Goal: Task Accomplishment & Management: Complete application form

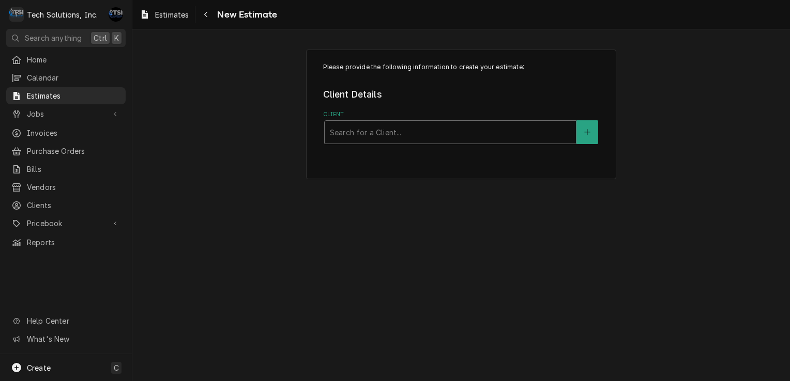
click at [387, 126] on div "Client" at bounding box center [450, 132] width 241 height 19
type input "mountain"
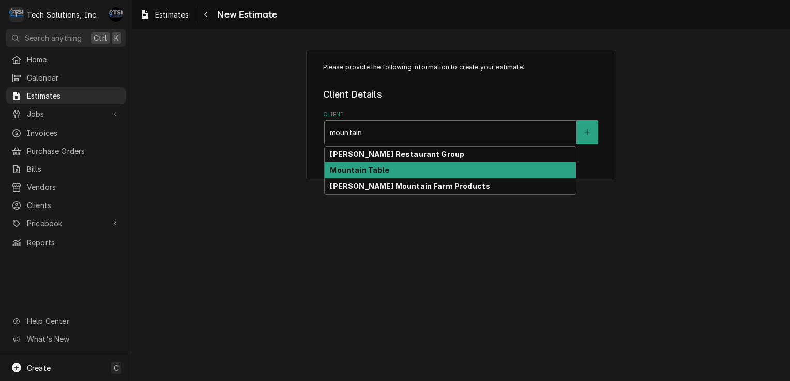
click at [370, 173] on strong "Mountain Table" at bounding box center [359, 170] width 59 height 9
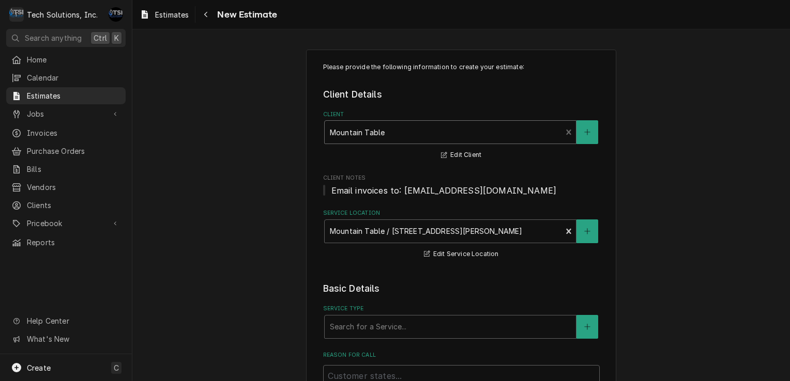
scroll to position [176, 0]
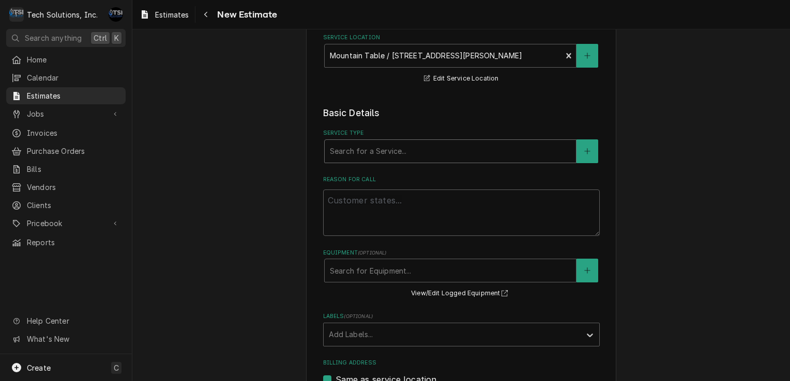
click at [398, 157] on div "Service Type" at bounding box center [450, 151] width 241 height 19
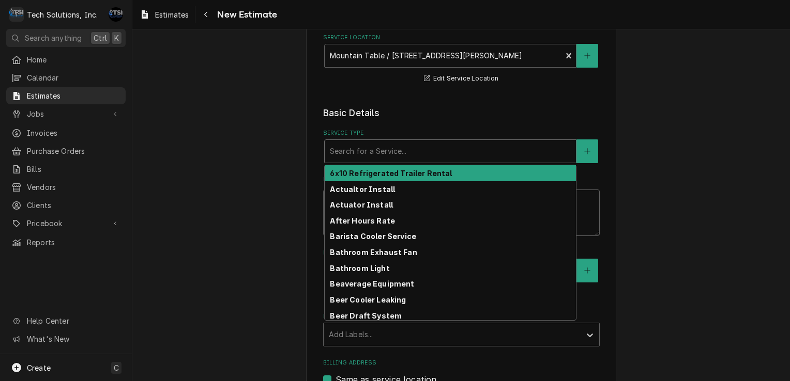
type textarea "x"
type input "w"
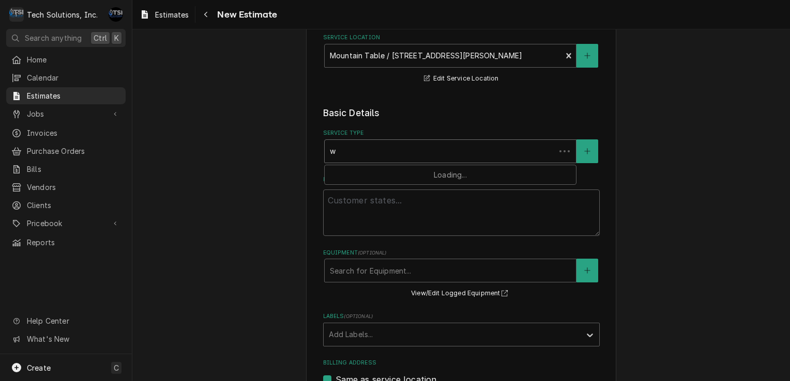
type textarea "x"
type input "wa"
type textarea "x"
type input "wal"
type textarea "x"
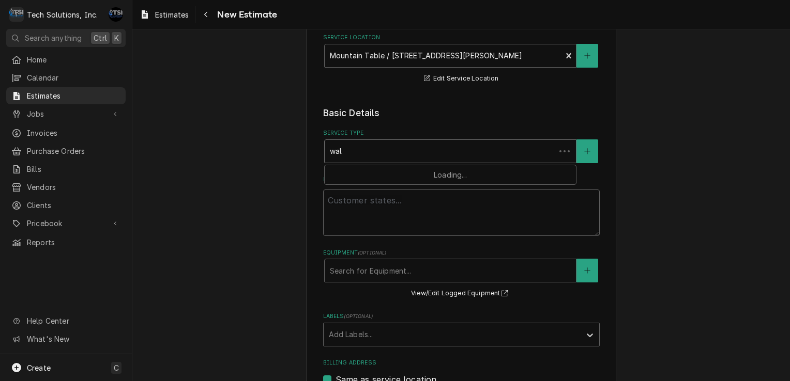
type input "walk"
type textarea "x"
type input "walk"
type textarea "x"
type input "walk i"
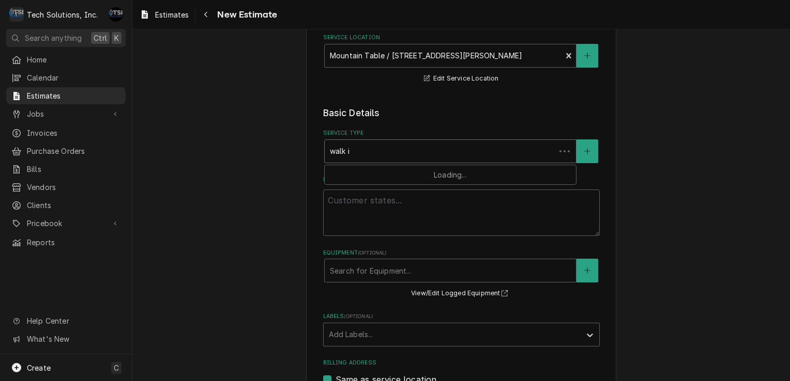
type textarea "x"
type input "walk in"
type textarea "x"
type input "walk in"
type textarea "x"
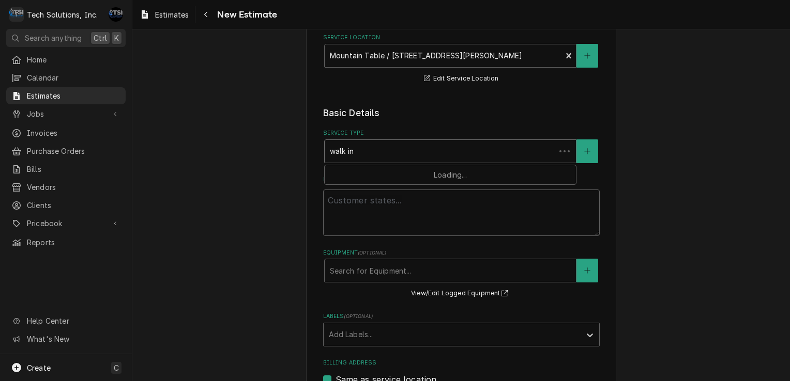
type input "walk in c"
type textarea "x"
type input "walk in co"
type textarea "x"
type input "walk in coo"
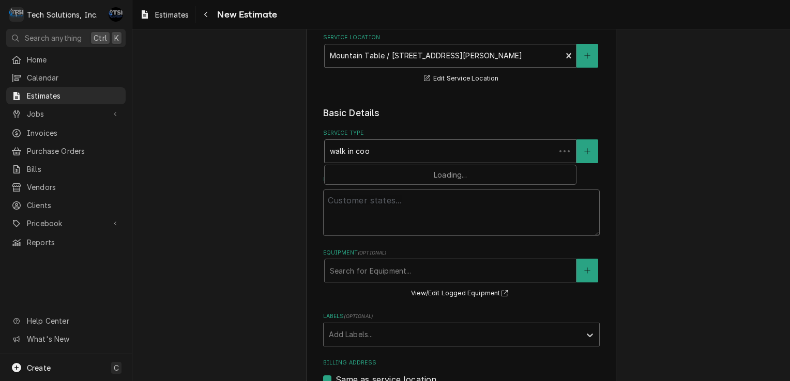
type textarea "x"
type input "walk in cool"
type textarea "x"
type input "walk in coole"
type textarea "x"
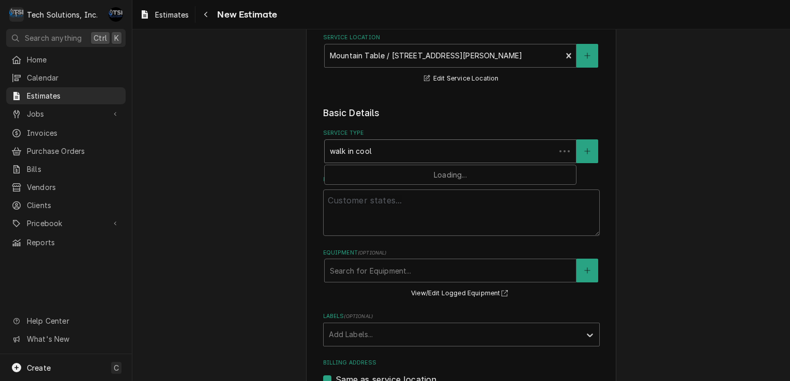
type input "walk in cooler"
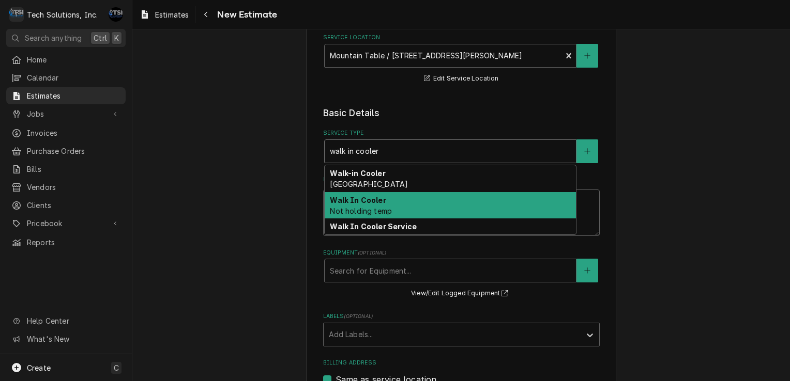
click at [378, 199] on strong "Walk In Cooler" at bounding box center [358, 200] width 56 height 9
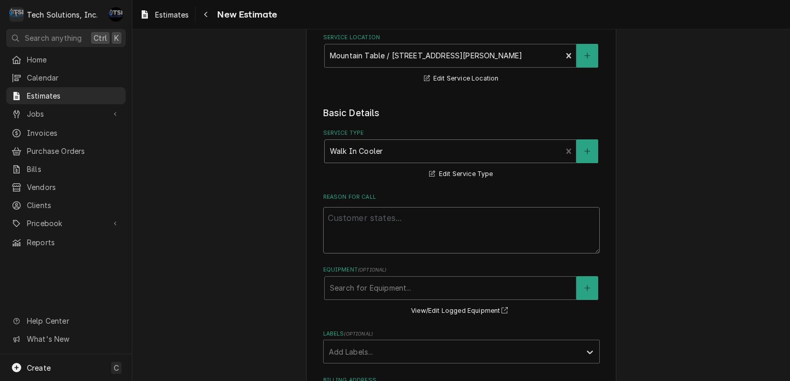
click at [372, 210] on textarea "Reason For Call" at bounding box center [461, 230] width 276 height 47
type textarea "x"
type textarea "u"
type textarea "x"
type textarea "un"
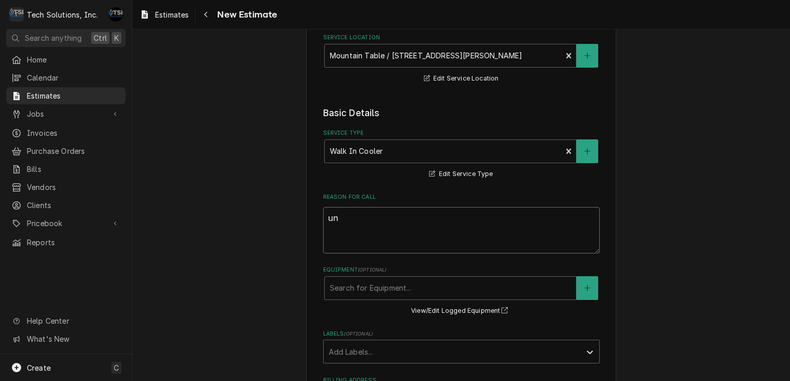
type textarea "x"
type textarea "uni"
type textarea "x"
type textarea "unit"
type textarea "x"
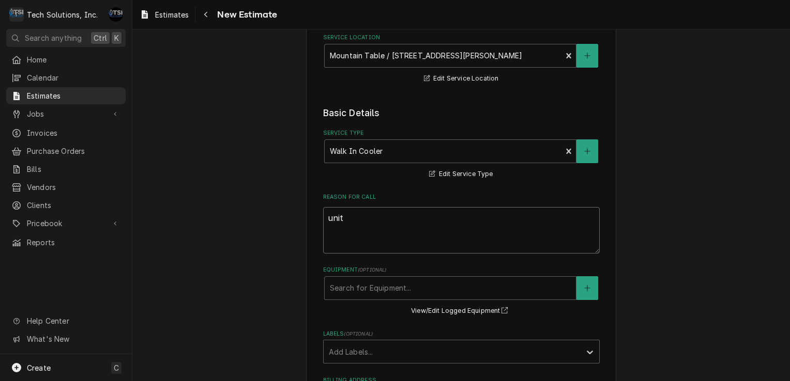
type textarea "unit"
type textarea "x"
type textarea "unit n"
type textarea "x"
type textarea "unit no"
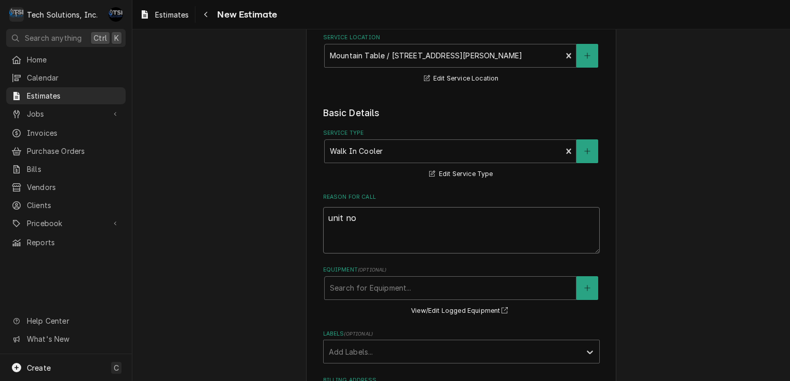
type textarea "x"
type textarea "unit not"
type textarea "x"
type textarea "unit not"
type textarea "x"
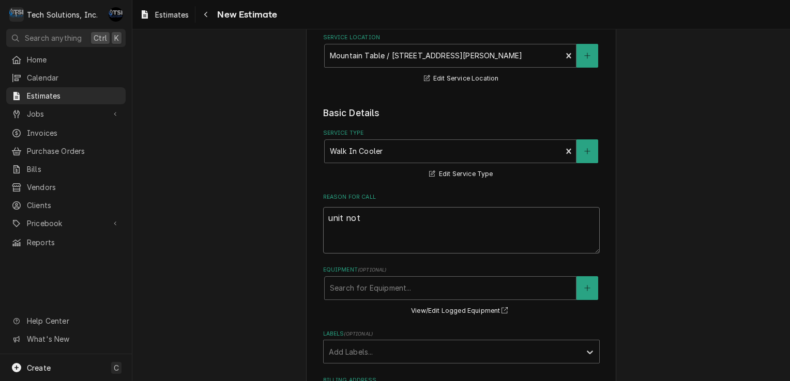
type textarea "unit not w"
type textarea "x"
type textarea "unit not wo"
type textarea "x"
type textarea "unit not wok"
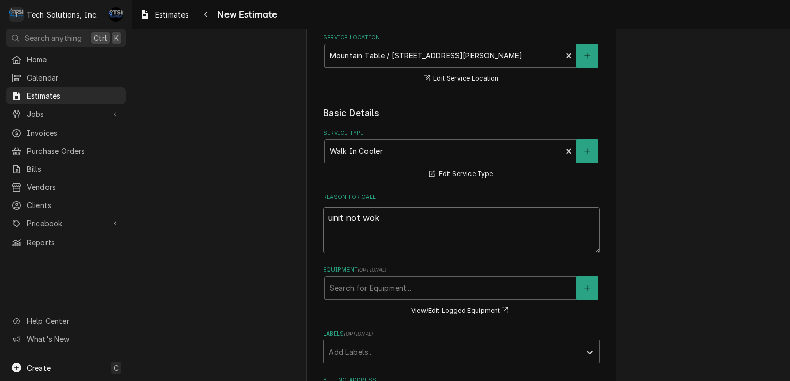
type textarea "x"
type textarea "unit not wokr"
type textarea "x"
type textarea "unit not wokri"
type textarea "x"
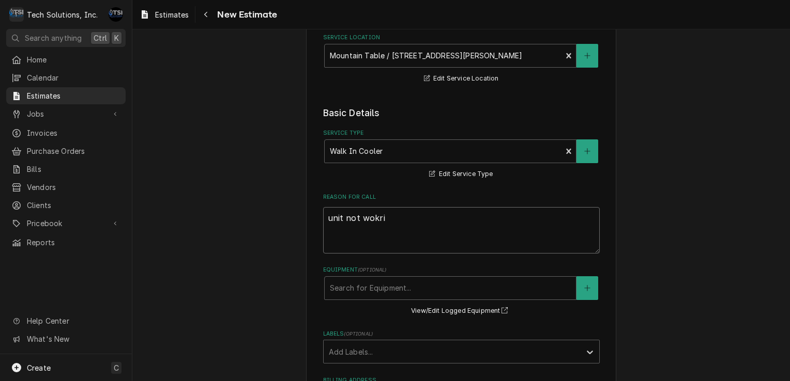
type textarea "unit not wokr"
type textarea "x"
type textarea "unit not wok"
type textarea "x"
type textarea "unit not wo"
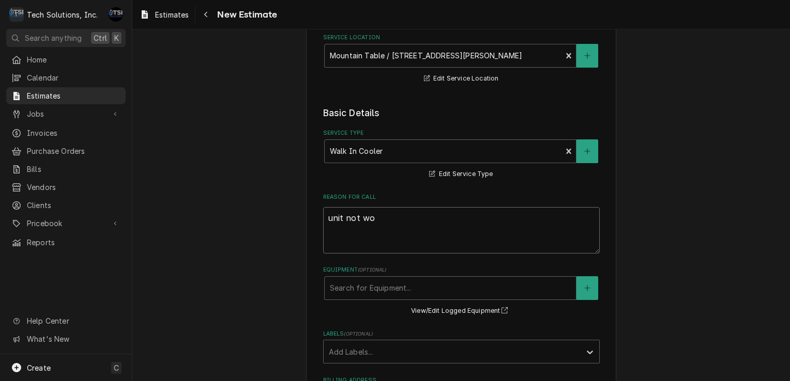
type textarea "x"
type textarea "unit not wor"
type textarea "x"
type textarea "unit not work"
type textarea "x"
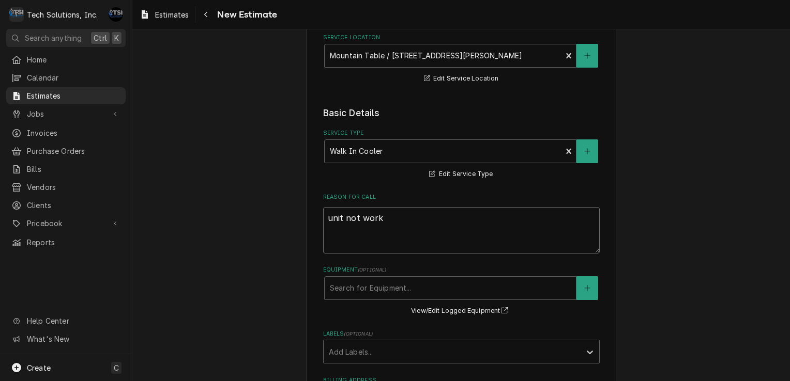
type textarea "unit not worki"
type textarea "x"
type textarea "unit not workin"
type textarea "x"
type textarea "unit not workinh"
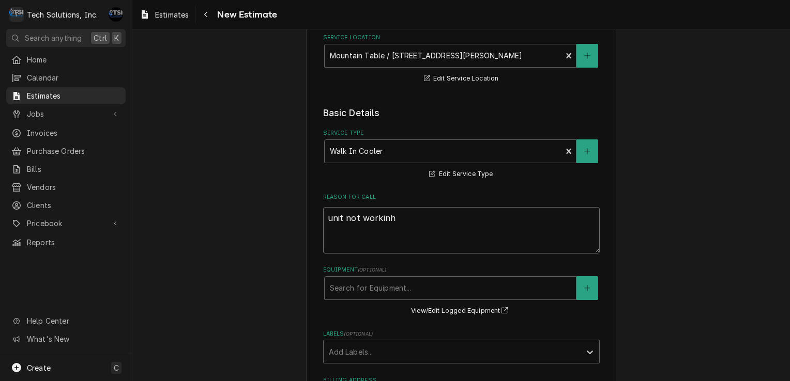
type textarea "x"
type textarea "unit not workinhg"
type textarea "x"
type textarea "unit not workinh"
type textarea "x"
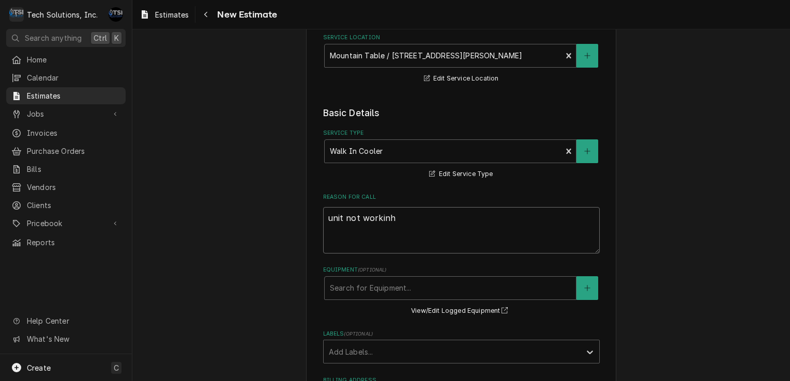
type textarea "unit not workin"
type textarea "x"
type textarea "unit not working"
type textarea "x"
type textarea "unit not working"
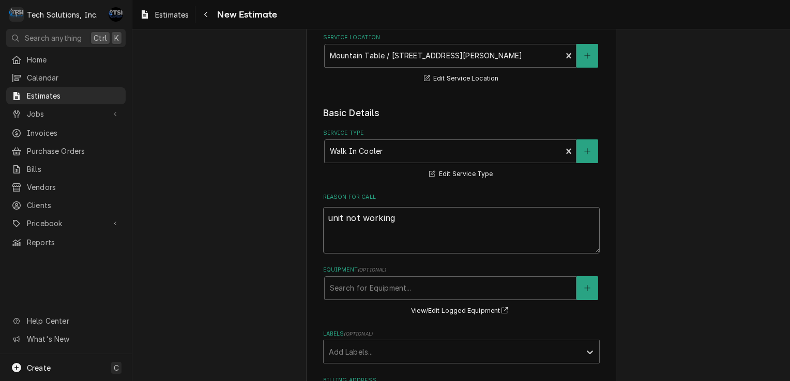
type textarea "x"
type textarea "unit not working"
type textarea "x"
type textarea "unit not workin"
type textarea "x"
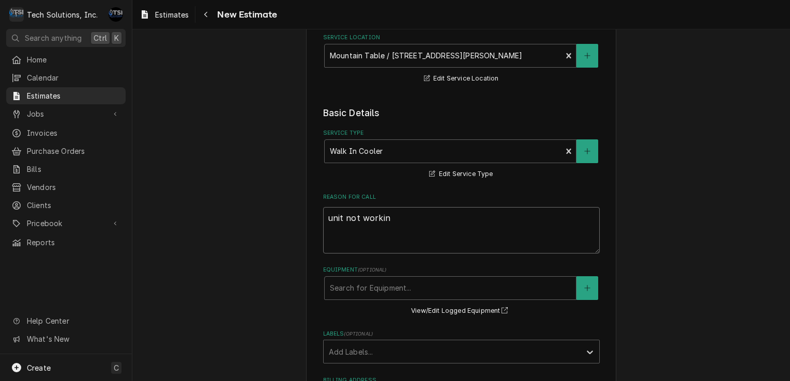
type textarea "unit not worki"
type textarea "x"
type textarea "unit not work"
type textarea "x"
type textarea "unit not wor"
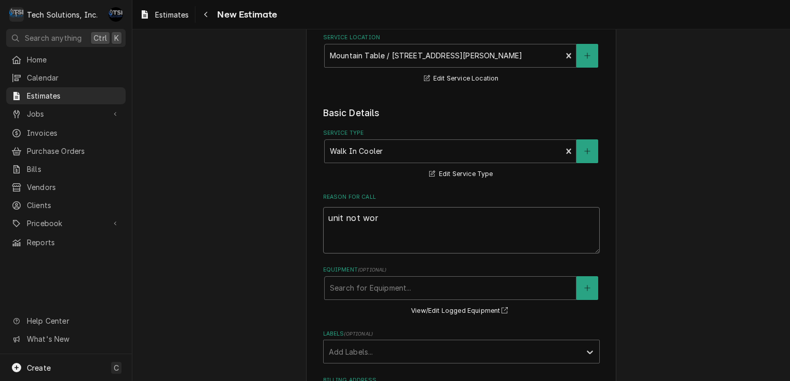
type textarea "x"
type textarea "unit not wo"
type textarea "x"
type textarea "unit not w"
type textarea "x"
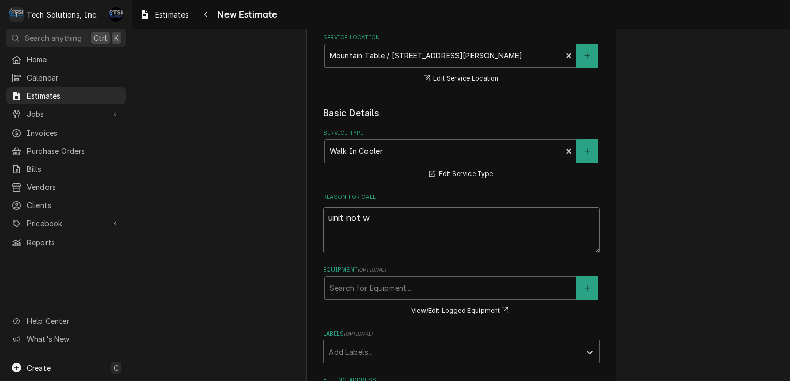
type textarea "unit not"
type textarea "x"
type textarea "unit not"
type textarea "x"
type textarea "unit no"
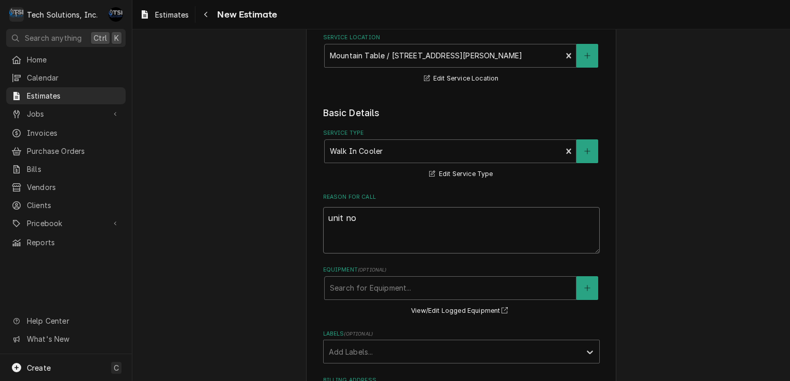
type textarea "x"
type textarea "unit n"
type textarea "x"
type textarea "unit"
type textarea "x"
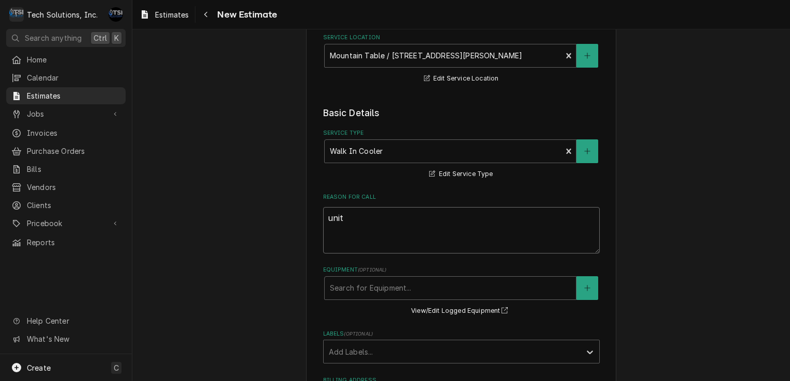
type textarea "unit"
type textarea "x"
type textarea "uni"
type textarea "x"
type textarea "un"
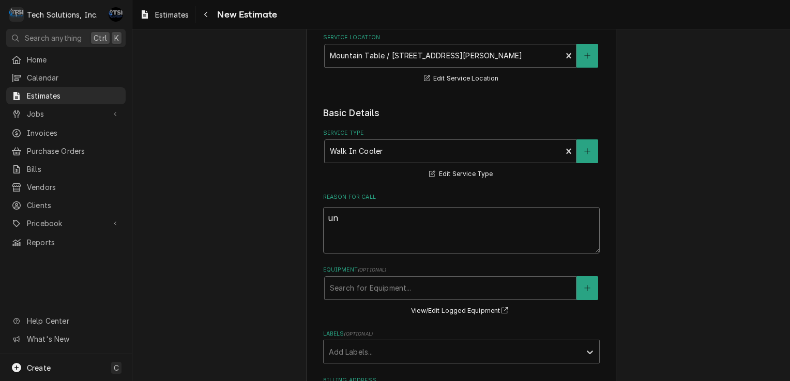
type textarea "x"
type textarea "u"
type textarea "x"
type textarea "q"
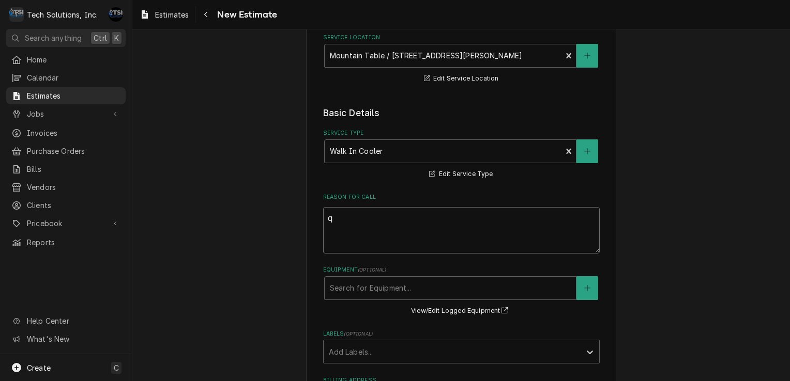
type textarea "x"
type textarea "Q"
type textarea "x"
type textarea "QU"
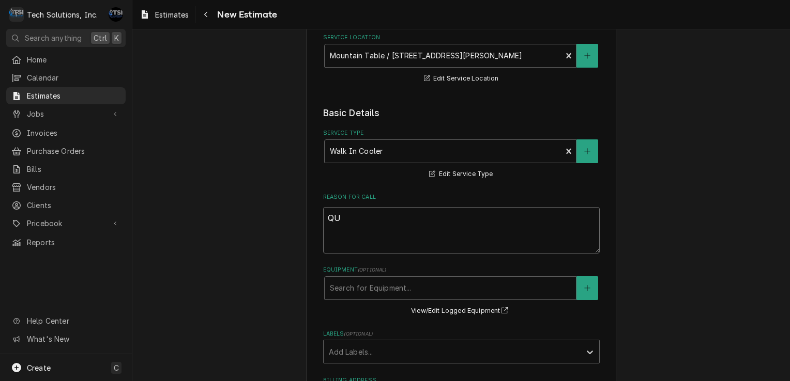
type textarea "x"
type textarea "QUO"
type textarea "x"
type textarea "QUOT"
type textarea "x"
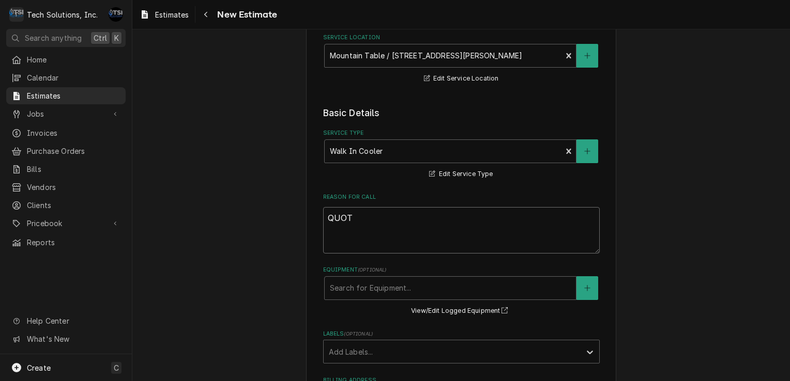
type textarea "QUOTE"
type textarea "x"
type textarea "QUOTE"
type textarea "x"
type textarea "QUOTE F"
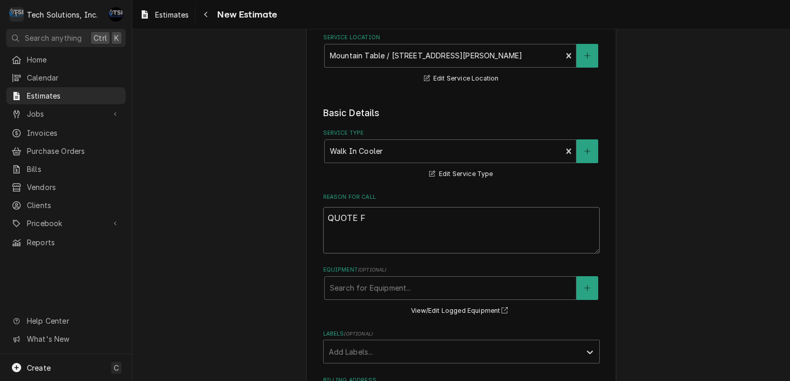
type textarea "x"
type textarea "QUOTE FO"
type textarea "x"
type textarea "QUOTE FOR"
type textarea "x"
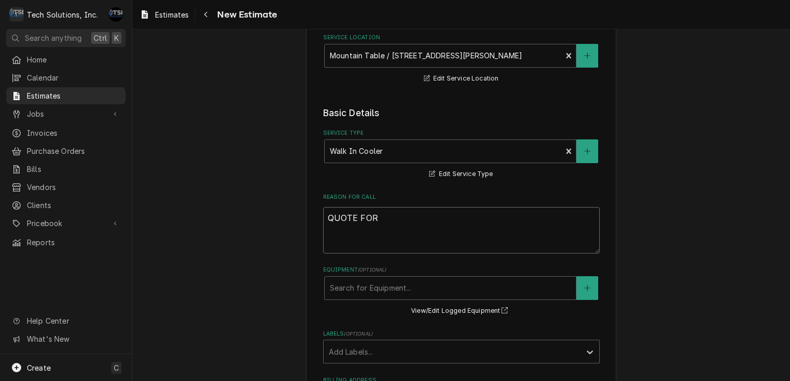
type textarea "QUOTE FOR"
type textarea "x"
type textarea "QUOTE FOR R"
type textarea "x"
type textarea "QUOTE FOR RE"
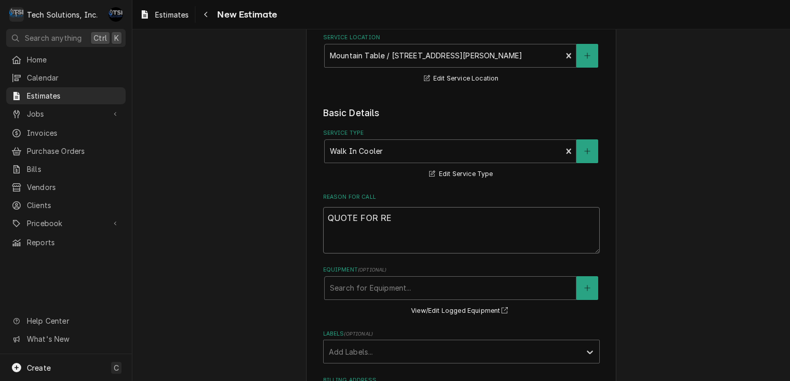
type textarea "x"
type textarea "QUOTE FOR REL"
type textarea "x"
type textarea "QUOTE FOR RELO"
type textarea "x"
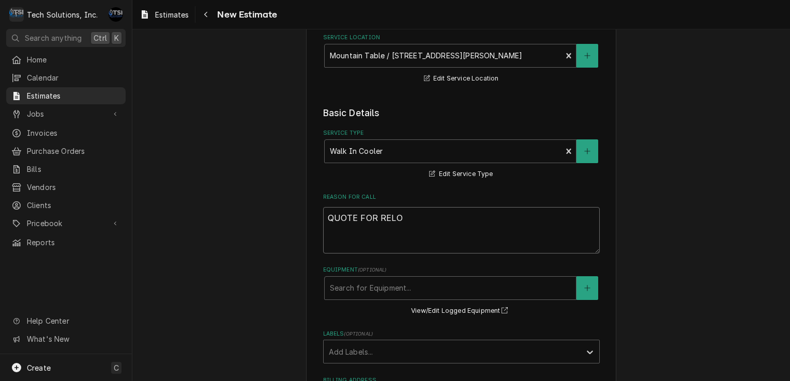
type textarea "QUOTE FOR RELOC"
type textarea "x"
type textarea "QUOTE FOR RELOCA"
type textarea "x"
type textarea "QUOTE FOR RELOCAT"
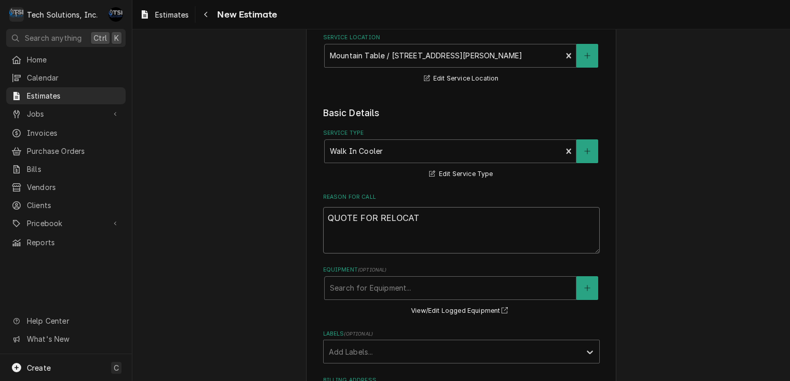
type textarea "x"
type textarea "QUOTE FOR RELOCATI"
type textarea "x"
type textarea "QUOTE FOR RELOCATIN"
type textarea "x"
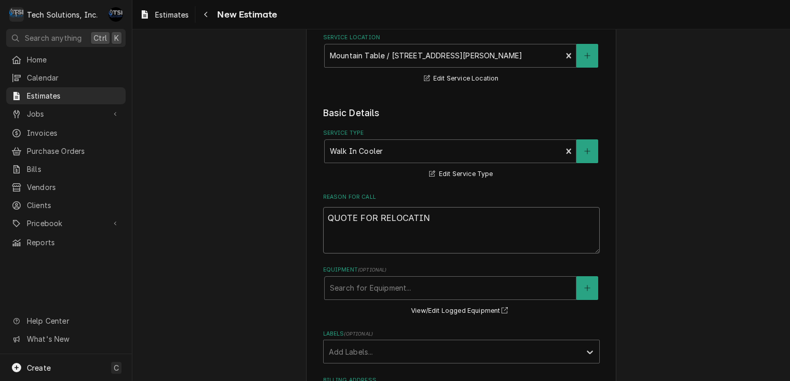
type textarea "QUOTE FOR RELOCATING"
type textarea "x"
type textarea "QUOTE FOR RELOCATING"
type textarea "x"
type textarea "QUOTE FOR RELOCATING N"
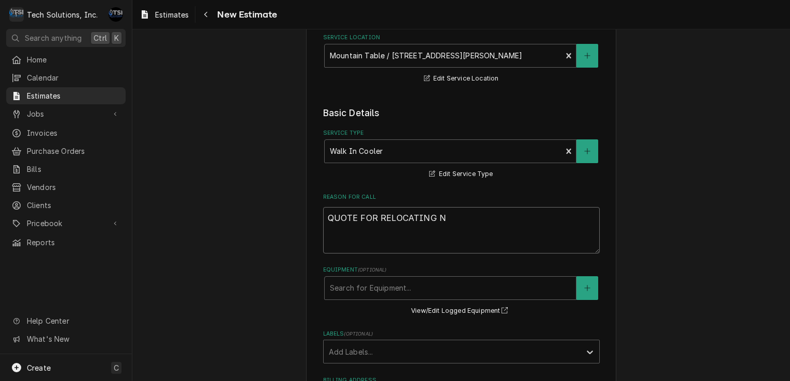
type textarea "x"
type textarea "QUOTE FOR RELOCATING NE"
type textarea "x"
type textarea "QUOTE FOR RELOCATING NEW"
type textarea "x"
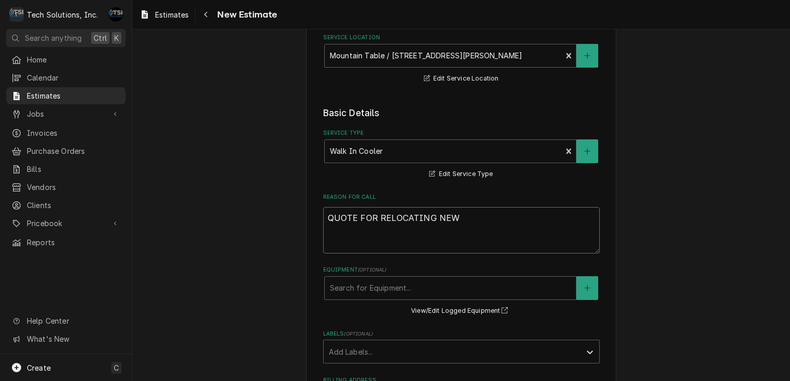
type textarea "QUOTE FOR RELOCATING NEW"
type textarea "x"
type textarea "QUOTE FOR RELOCATING NEW C"
type textarea "x"
type textarea "QUOTE FOR RELOCATING NEW CO"
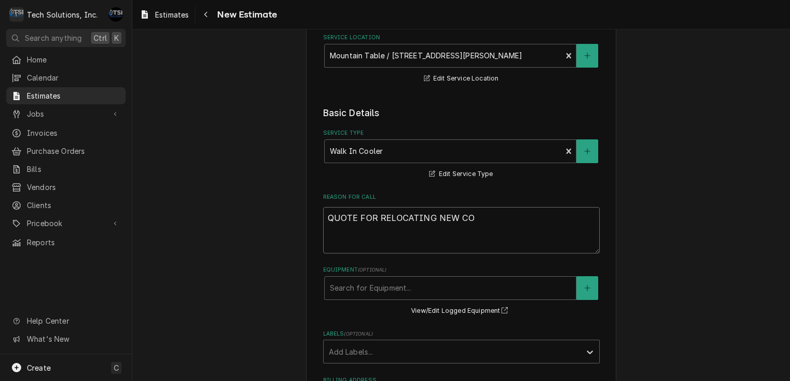
type textarea "x"
type textarea "QUOTE FOR RELOCATING NEW CON"
type textarea "x"
type textarea "QUOTE FOR RELOCATING NEW COND"
type textarea "x"
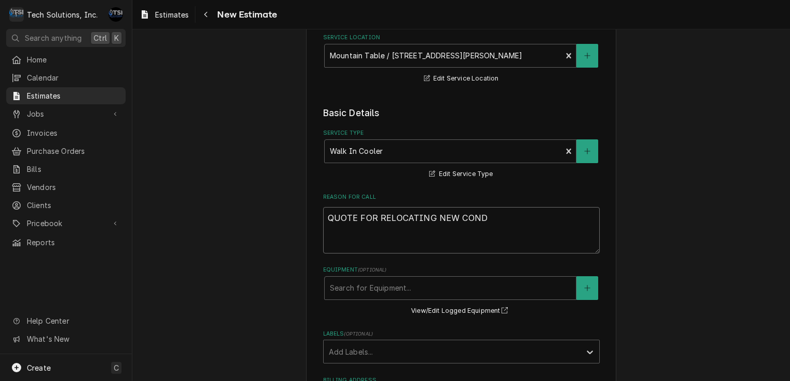
type textarea "QUOTE FOR RELOCATING NEW CONDI"
type textarea "x"
type textarea "QUOTE FOR RELOCATING NEW CONDIN"
type textarea "x"
type textarea "QUOTE FOR RELOCATING NEW CONDINI"
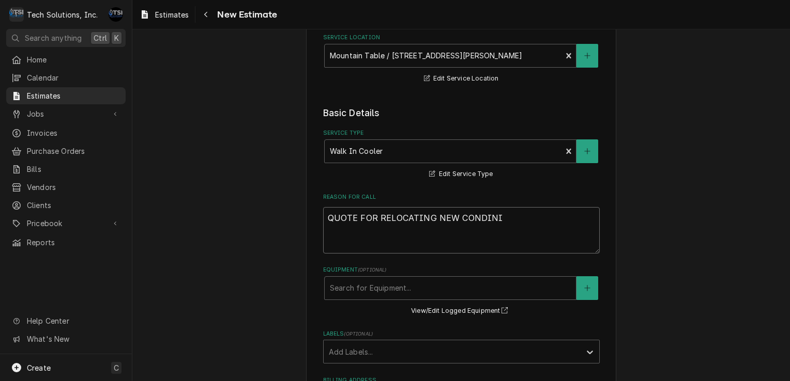
type textarea "x"
type textarea "QUOTE FOR RELOCATING NEW CONDININ"
type textarea "x"
type textarea "QUOTE FOR RELOCATING NEW CONDINING"
type textarea "x"
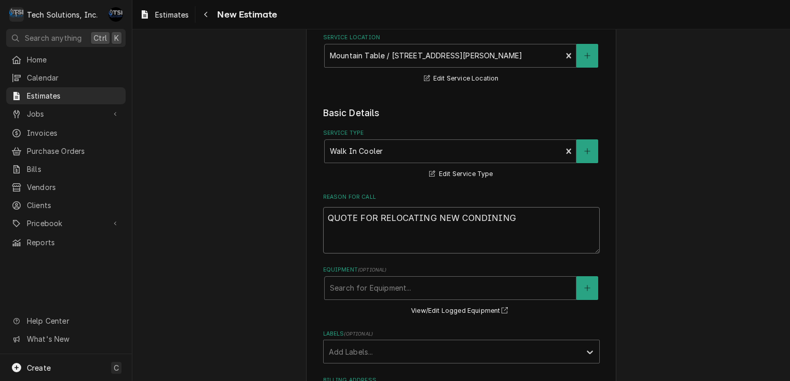
type textarea "QUOTE FOR RELOCATING NEW CONDINING"
type textarea "x"
type textarea "QUOTE FOR RELOCATING NEW CONDINING"
type textarea "x"
type textarea "QUOTE FOR RELOCATING NEW CONDININ"
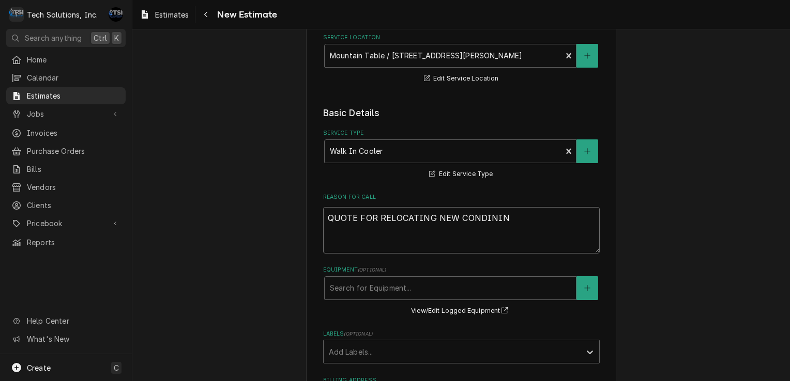
type textarea "x"
type textarea "QUOTE FOR RELOCATING NEW CONDINI"
type textarea "x"
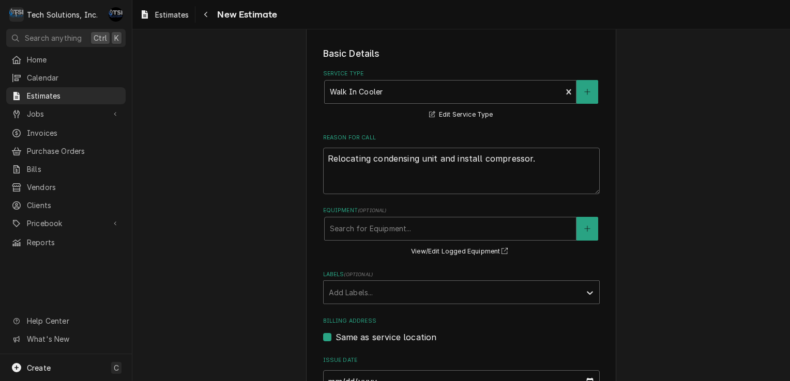
click at [398, 241] on div "Equipment ( optional ) Search for Equipment... View/Edit Logged Equipment" at bounding box center [461, 232] width 276 height 51
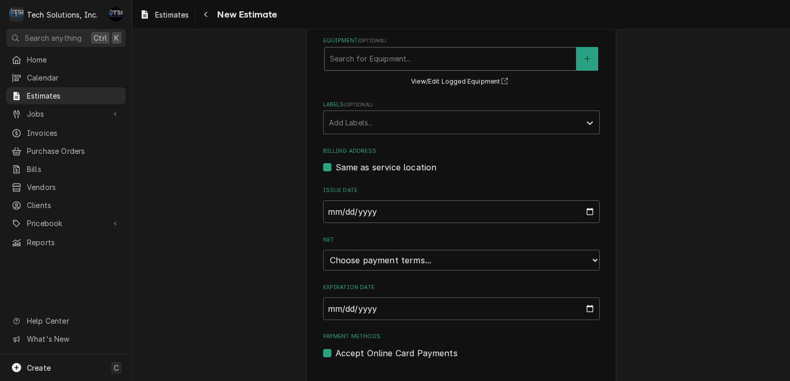
scroll to position [425, 0]
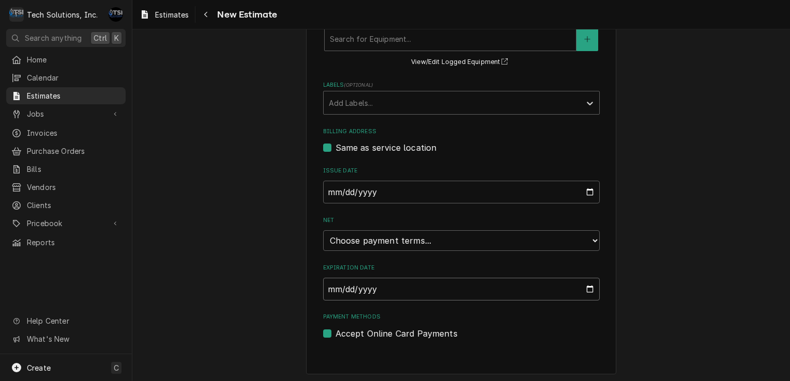
click at [390, 288] on input "Expiration Date" at bounding box center [461, 289] width 276 height 23
click at [582, 287] on input "Expiration Date" at bounding box center [461, 289] width 276 height 23
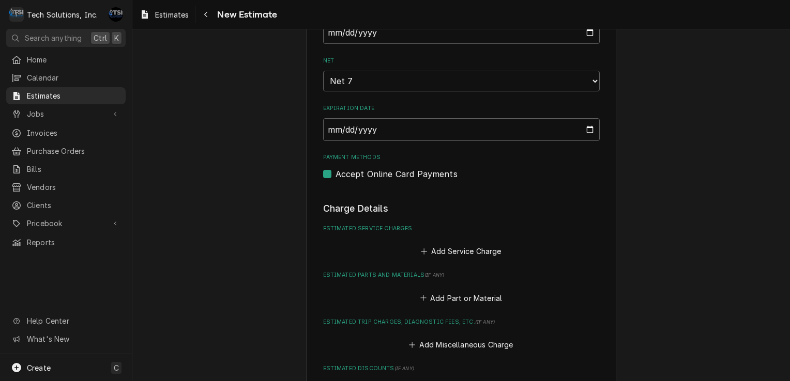
scroll to position [585, 0]
click at [468, 78] on select "Choose payment terms... Same Day Net 7 Net 14 Net 21 Net 30 Net 45 Net 60 Net 90" at bounding box center [461, 80] width 276 height 21
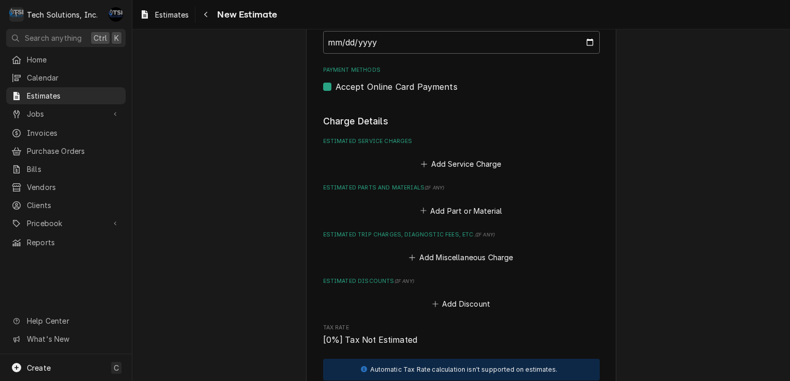
scroll to position [672, 0]
click at [439, 166] on button "Add Service Charge" at bounding box center [461, 164] width 84 height 14
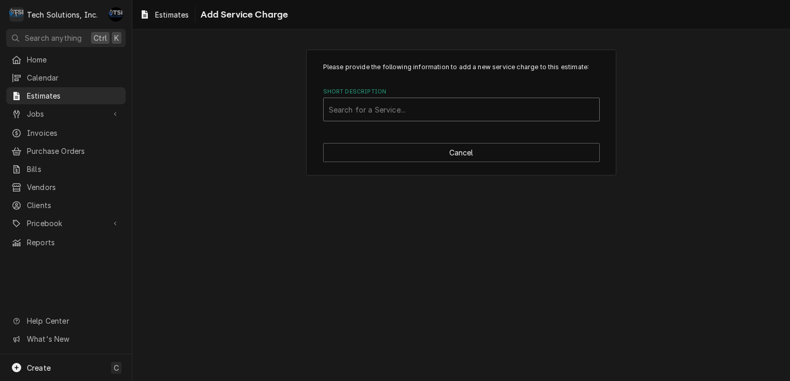
click at [445, 102] on div "Short Description" at bounding box center [461, 109] width 265 height 19
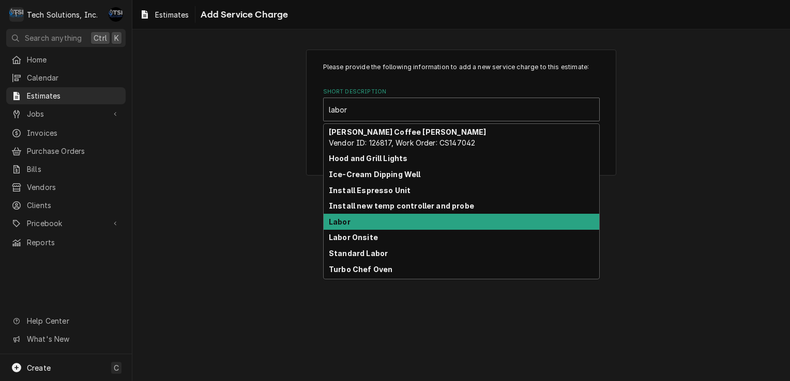
click at [355, 227] on div "Labor" at bounding box center [461, 222] width 275 height 16
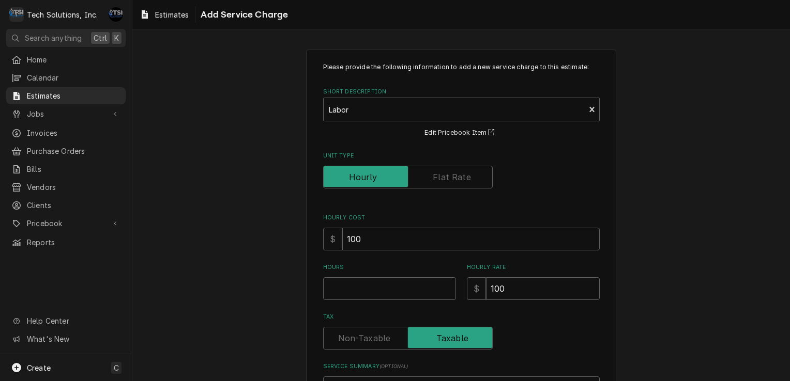
scroll to position [103, 0]
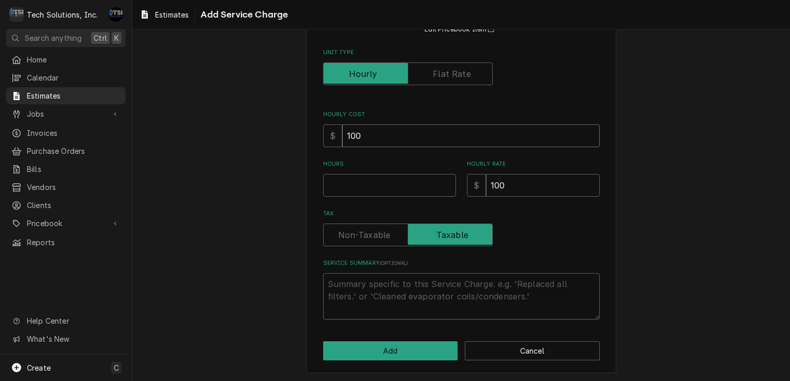
click at [402, 131] on input "100" at bounding box center [470, 136] width 257 height 23
click at [527, 188] on input "100" at bounding box center [543, 185] width 114 height 23
click at [415, 122] on div "Hourly Cost $" at bounding box center [461, 129] width 276 height 37
click at [403, 128] on input "Hourly Cost" at bounding box center [470, 136] width 257 height 23
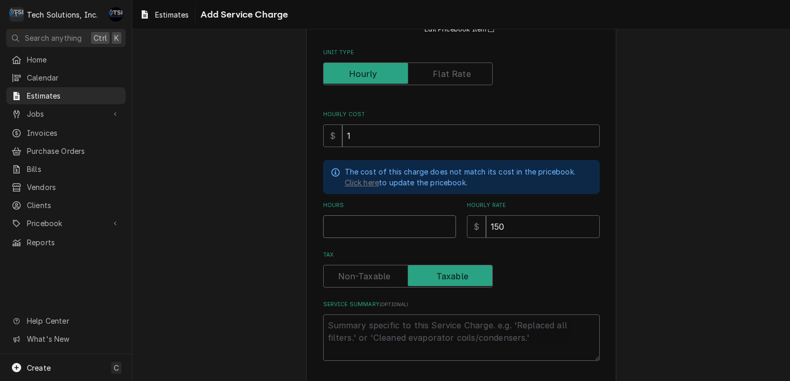
click at [367, 218] on input "Hours" at bounding box center [389, 226] width 133 height 23
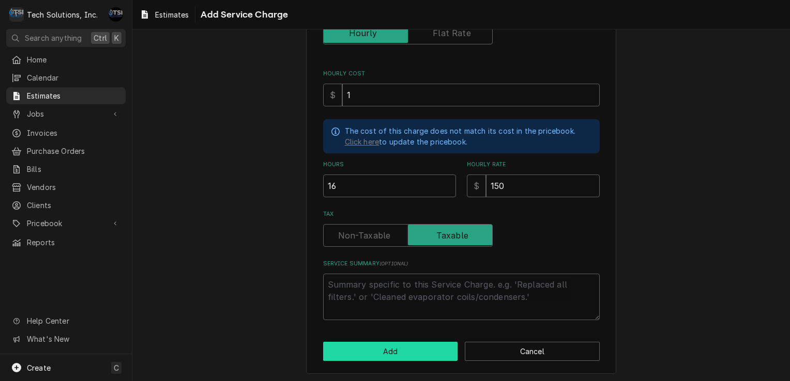
click at [374, 346] on button "Add" at bounding box center [390, 351] width 135 height 19
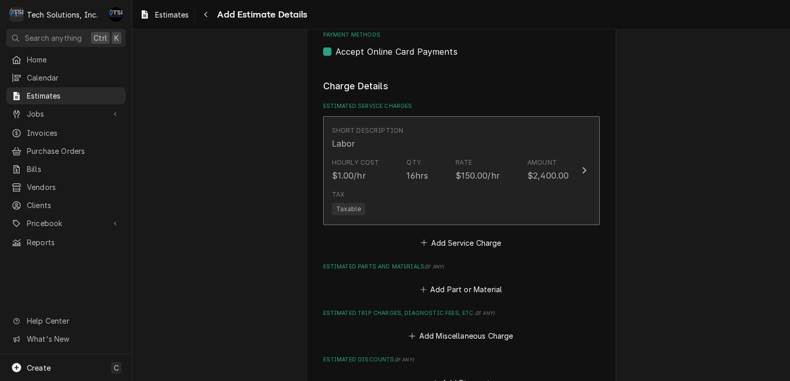
click at [485, 144] on div "Short Description Labor" at bounding box center [450, 138] width 237 height 32
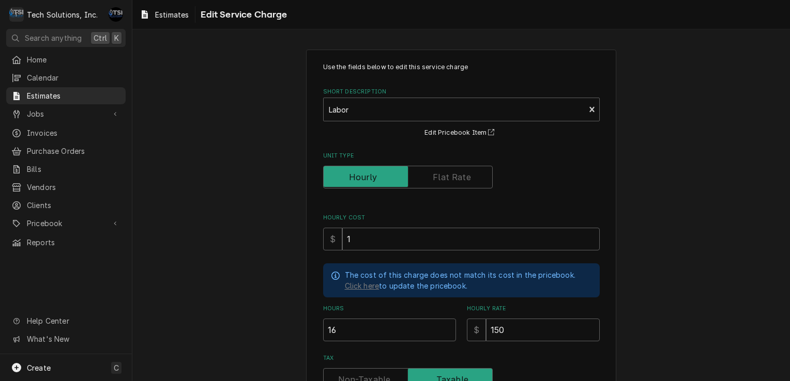
scroll to position [170, 0]
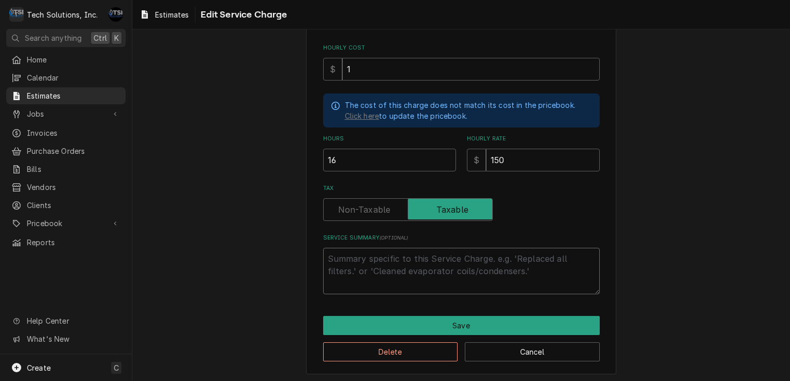
click at [425, 264] on textarea "Service Summary ( optional )" at bounding box center [461, 271] width 276 height 47
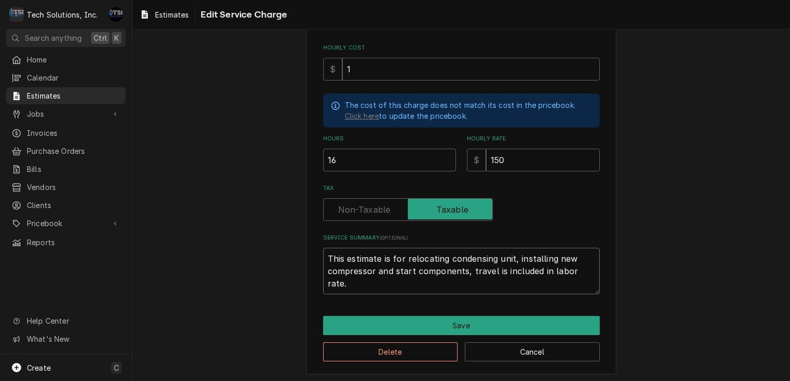
click at [486, 280] on textarea "This estimate is for relocating condensing unit, installing new compressor and …" at bounding box center [461, 271] width 276 height 47
click at [587, 271] on textarea "This estimate is for relocating condensing unit, installing new compressor and …" at bounding box center [461, 271] width 276 height 47
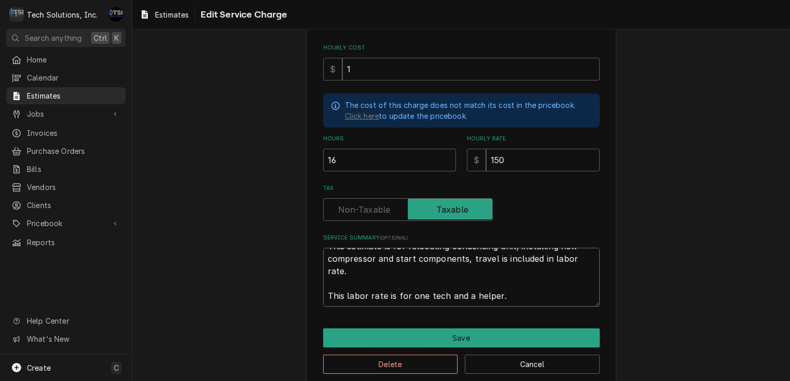
scroll to position [182, 0]
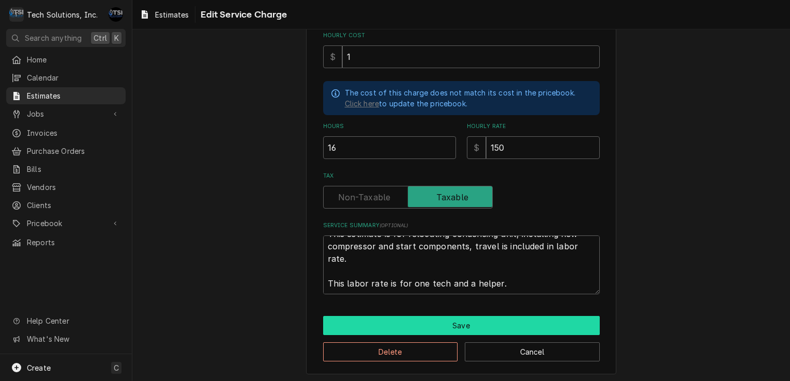
click at [442, 324] on button "Save" at bounding box center [461, 325] width 276 height 19
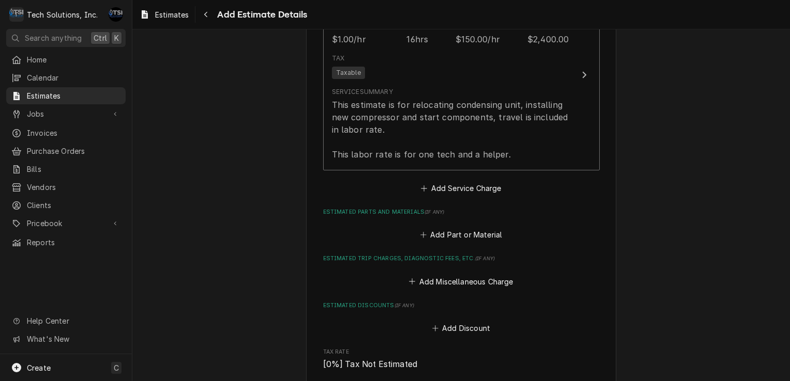
scroll to position [880, 0]
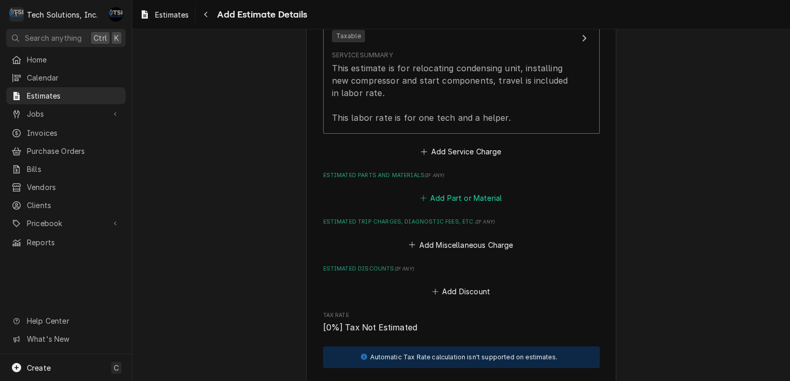
click at [444, 195] on button "Add Part or Material" at bounding box center [460, 198] width 85 height 14
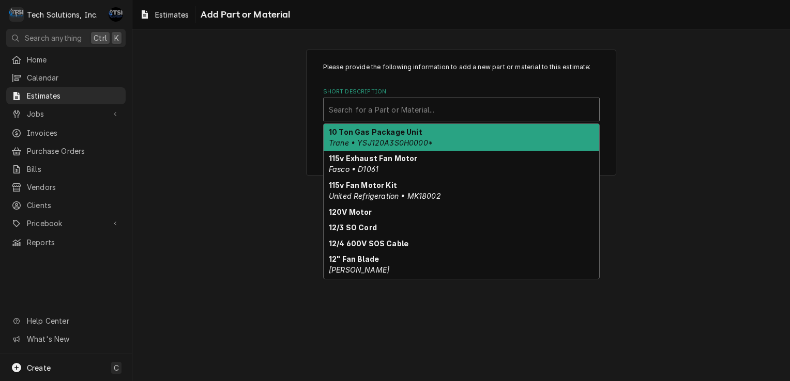
click at [430, 103] on div "Short Description" at bounding box center [461, 109] width 265 height 19
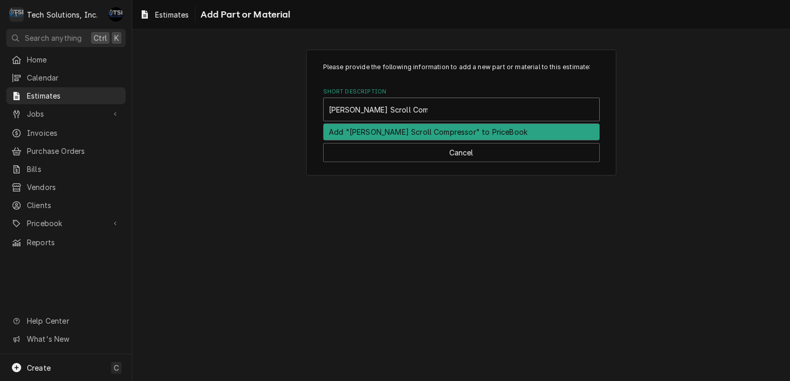
click at [378, 132] on div "Add "Emerson Scroll Compressor" to PriceBook" at bounding box center [461, 132] width 275 height 16
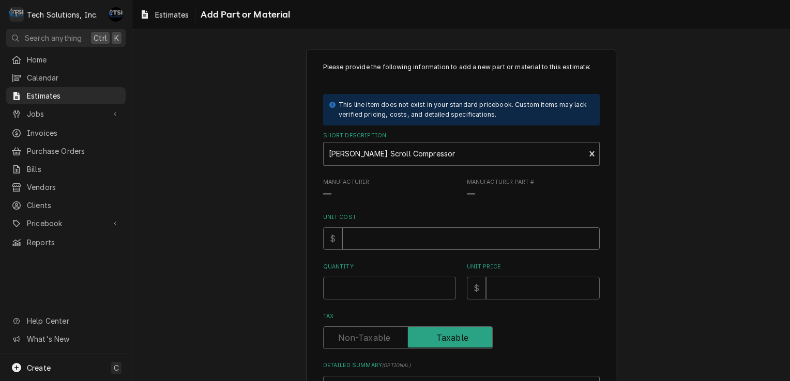
click at [348, 247] on input "Unit Cost" at bounding box center [470, 238] width 257 height 23
click at [348, 247] on input "0" at bounding box center [470, 238] width 257 height 23
click at [386, 284] on input "Quantity" at bounding box center [389, 288] width 133 height 23
click at [486, 290] on input "Unit Price" at bounding box center [543, 288] width 114 height 23
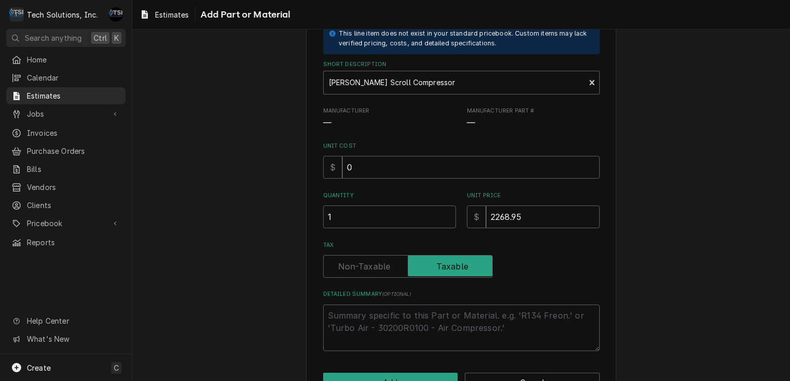
scroll to position [103, 0]
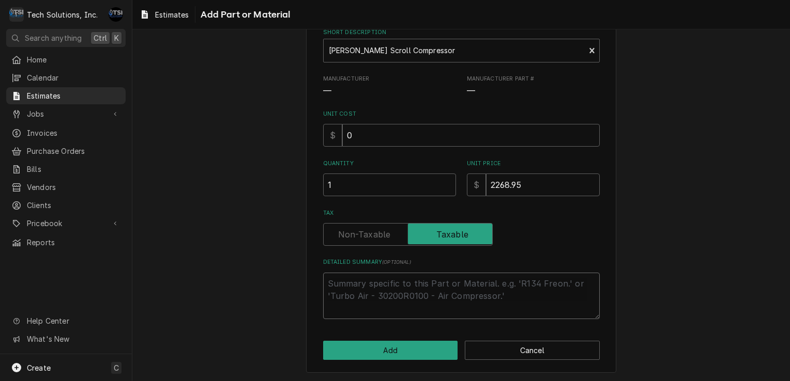
click at [374, 299] on textarea "Detailed Summary ( optional )" at bounding box center [461, 296] width 276 height 47
click at [365, 355] on button "Add" at bounding box center [390, 350] width 135 height 19
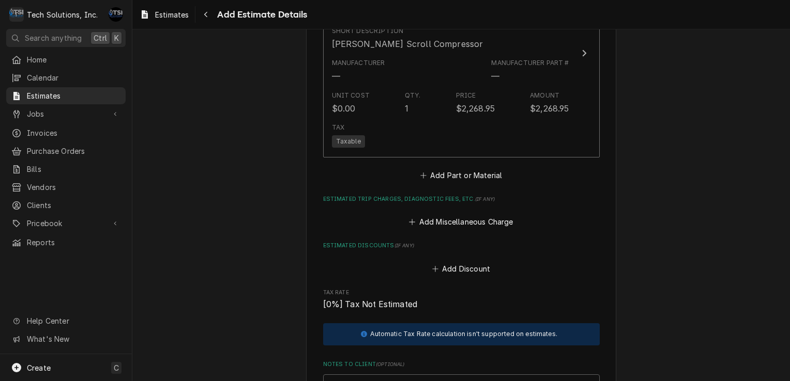
scroll to position [1117, 0]
click at [450, 172] on button "Add Part or Material" at bounding box center [460, 175] width 85 height 14
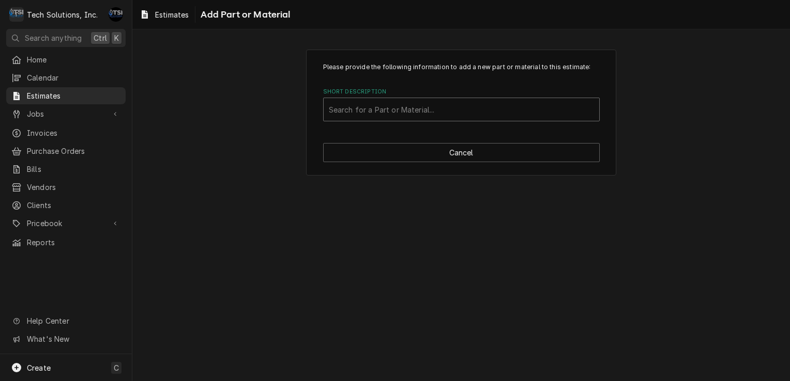
click at [441, 105] on div "Short Description" at bounding box center [461, 109] width 265 height 19
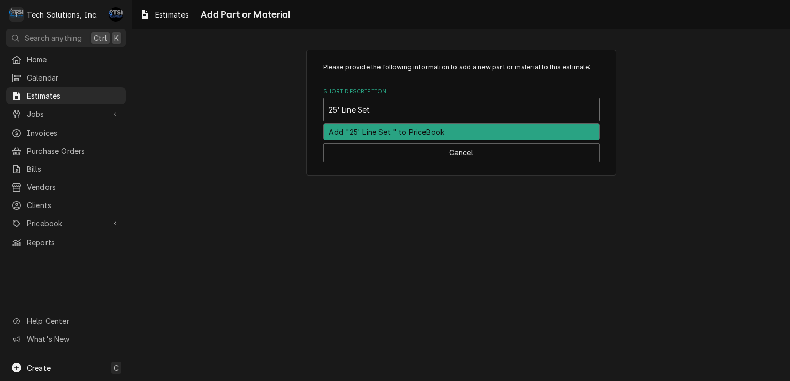
click at [420, 128] on div "Add "25' Line Set " to PriceBook" at bounding box center [461, 132] width 275 height 16
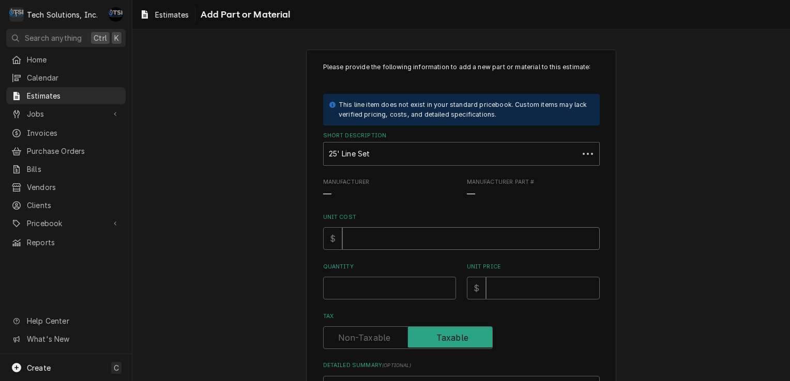
click at [365, 243] on input "Unit Cost" at bounding box center [470, 238] width 257 height 23
click at [508, 288] on input "Unit Price" at bounding box center [543, 288] width 114 height 23
click at [407, 281] on input "Quantity" at bounding box center [389, 288] width 133 height 23
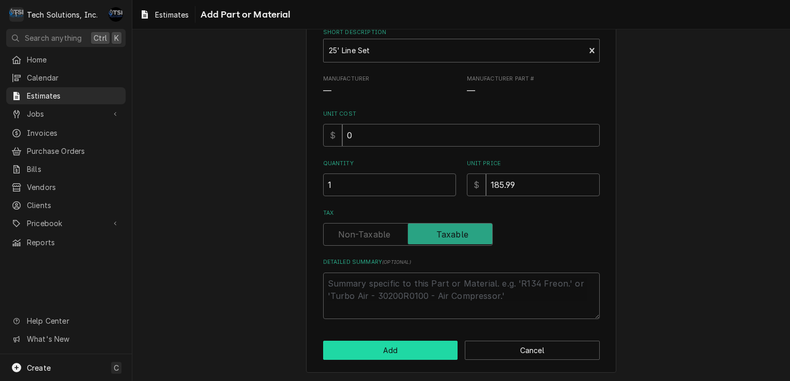
click at [359, 358] on button "Add" at bounding box center [390, 350] width 135 height 19
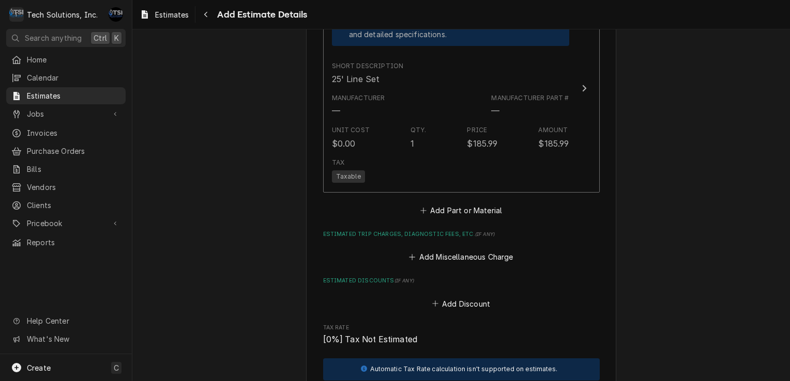
scroll to position [1296, 0]
click at [463, 205] on button "Add Part or Material" at bounding box center [460, 210] width 85 height 14
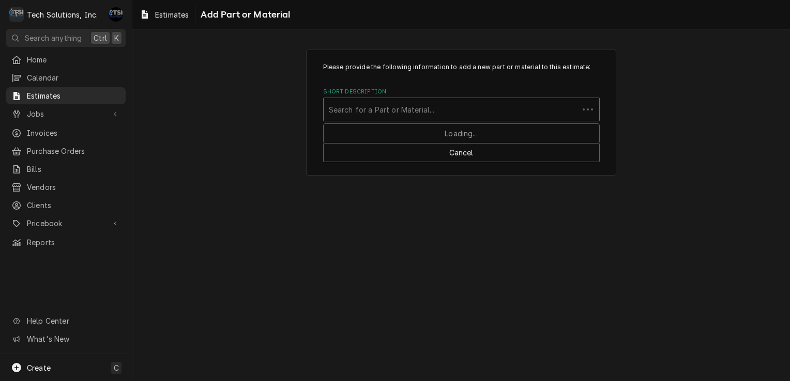
click at [440, 111] on div "Short Description" at bounding box center [451, 109] width 244 height 19
click at [440, 111] on div "Short Description" at bounding box center [461, 109] width 265 height 19
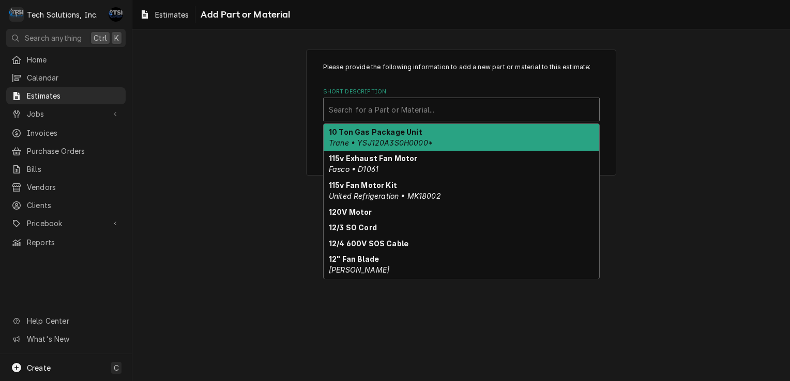
click at [440, 111] on div "Short Description" at bounding box center [461, 109] width 265 height 19
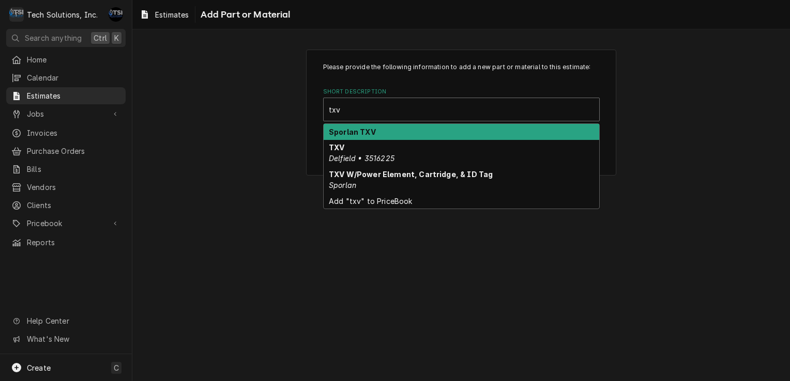
click at [390, 134] on div "Sporlan TXV" at bounding box center [461, 132] width 275 height 16
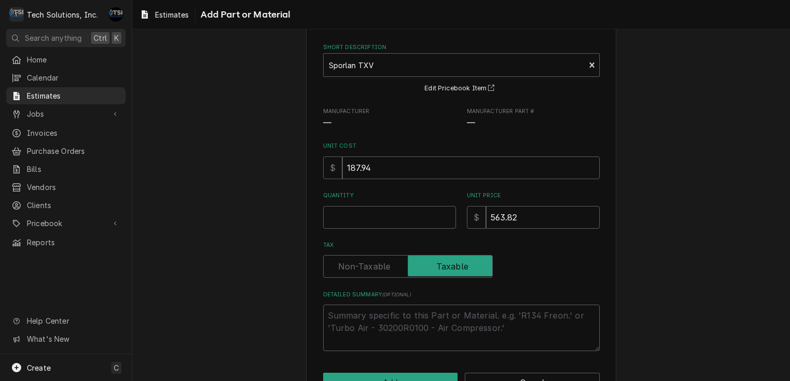
scroll to position [76, 0]
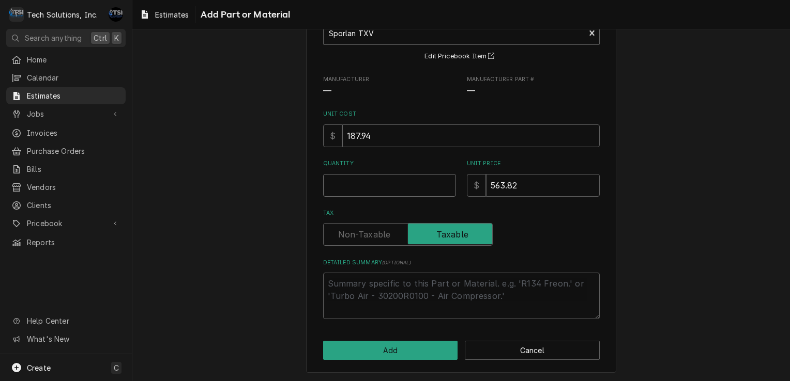
click at [386, 193] on input "Quantity" at bounding box center [389, 185] width 133 height 23
click at [360, 347] on button "Add" at bounding box center [390, 350] width 135 height 19
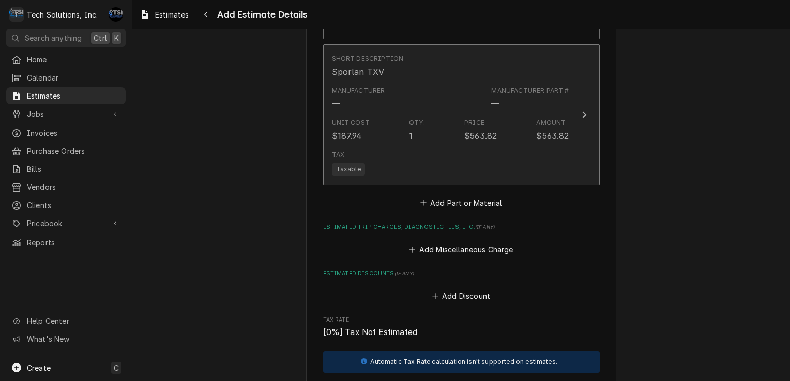
scroll to position [1452, 0]
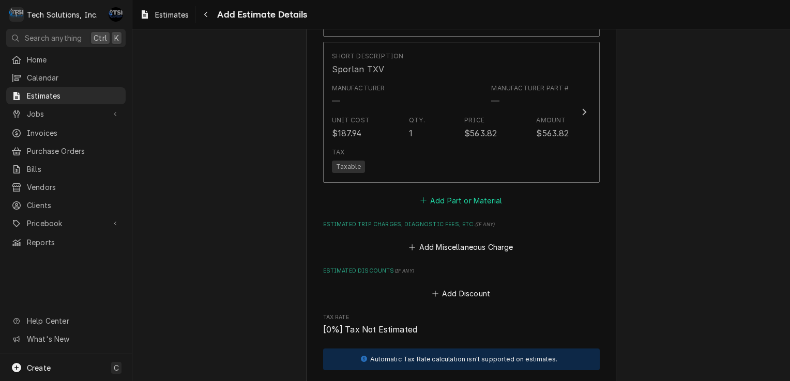
click at [462, 199] on button "Add Part or Material" at bounding box center [460, 200] width 85 height 14
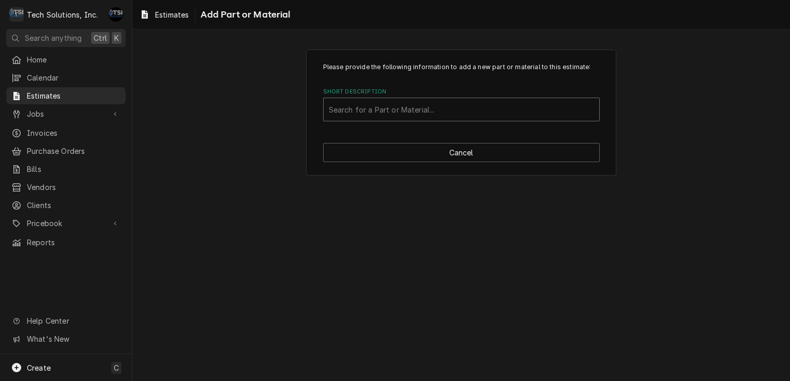
click at [439, 109] on div "Short Description" at bounding box center [461, 109] width 265 height 19
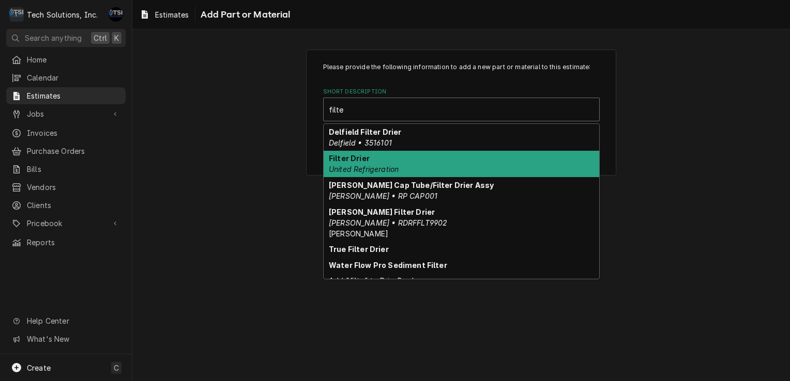
click at [403, 167] on div "Filter Drier United Refrigeration" at bounding box center [461, 164] width 275 height 27
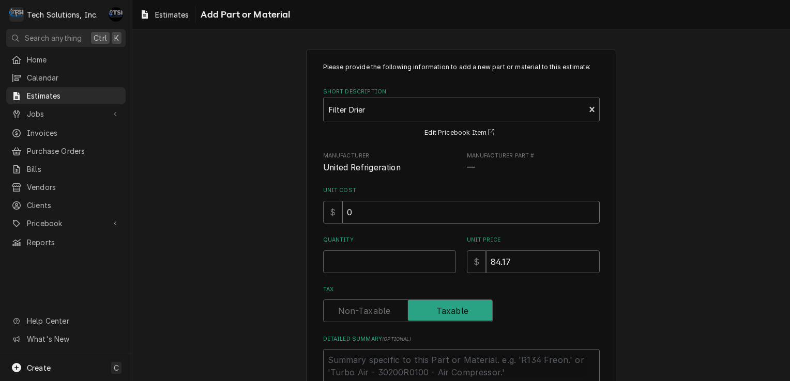
click at [390, 216] on input "0" at bounding box center [470, 212] width 257 height 23
click at [372, 256] on input "Quantity" at bounding box center [389, 262] width 133 height 23
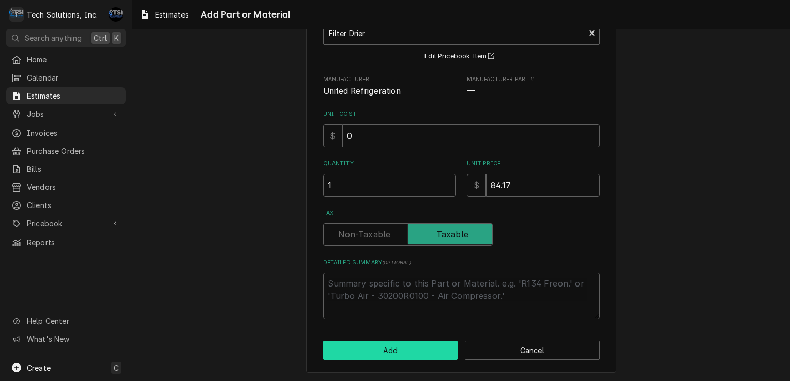
click at [372, 346] on button "Add" at bounding box center [390, 350] width 135 height 19
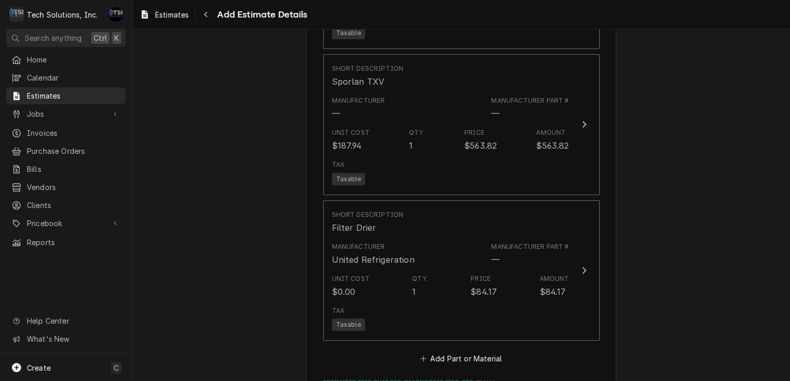
scroll to position [1535, 0]
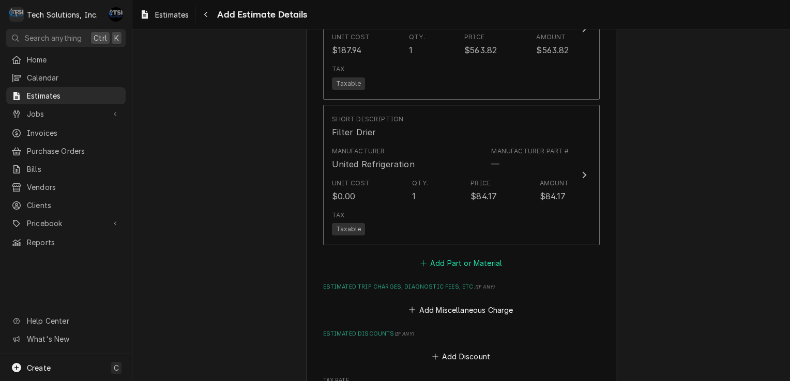
click at [443, 260] on button "Add Part or Material" at bounding box center [460, 263] width 85 height 14
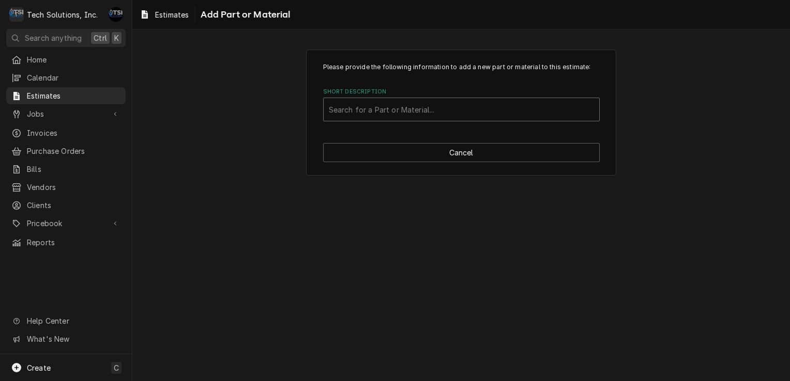
click at [434, 113] on div "Short Description" at bounding box center [461, 109] width 265 height 19
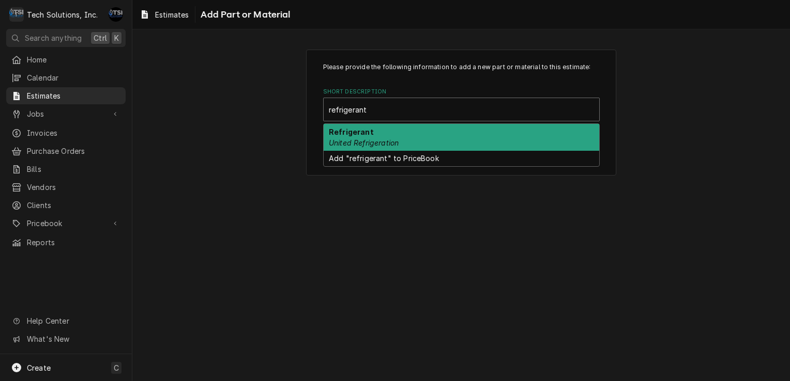
click at [415, 136] on div "Refrigerant United Refrigeration" at bounding box center [461, 137] width 275 height 27
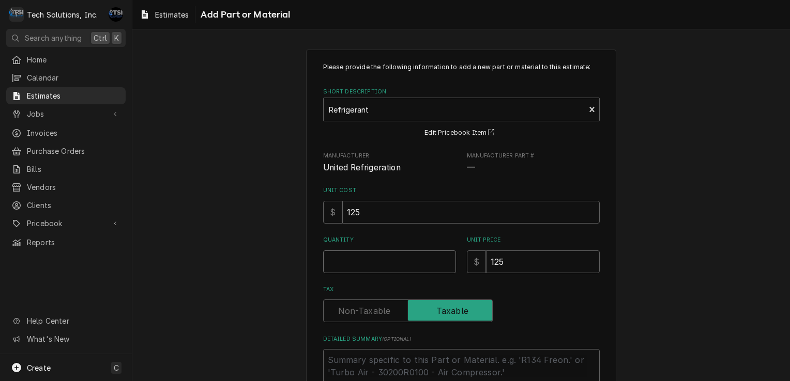
click at [380, 269] on input "Quantity" at bounding box center [389, 262] width 133 height 23
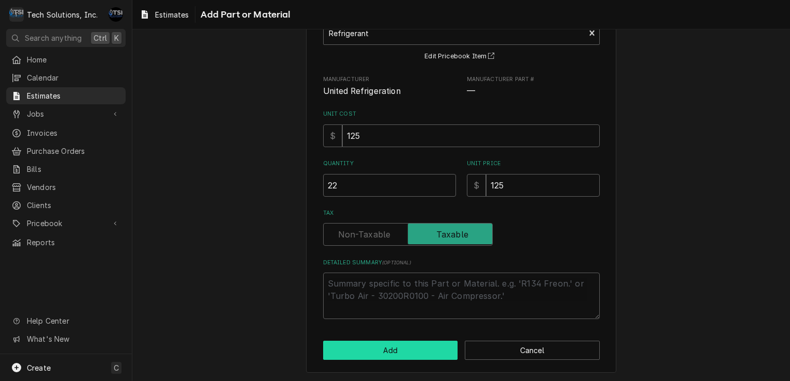
click at [384, 352] on button "Add" at bounding box center [390, 350] width 135 height 19
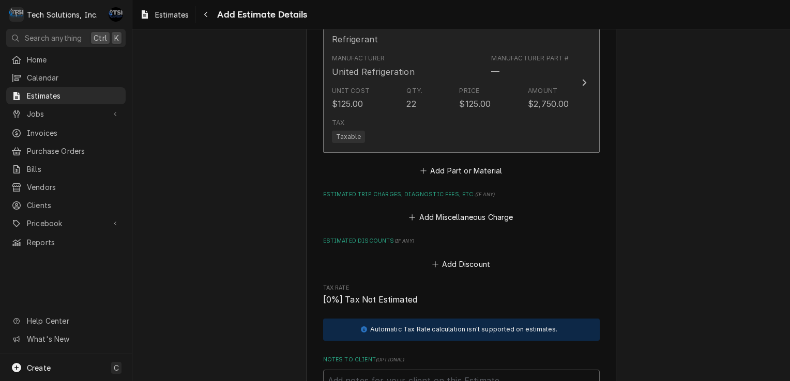
scroll to position [1769, 0]
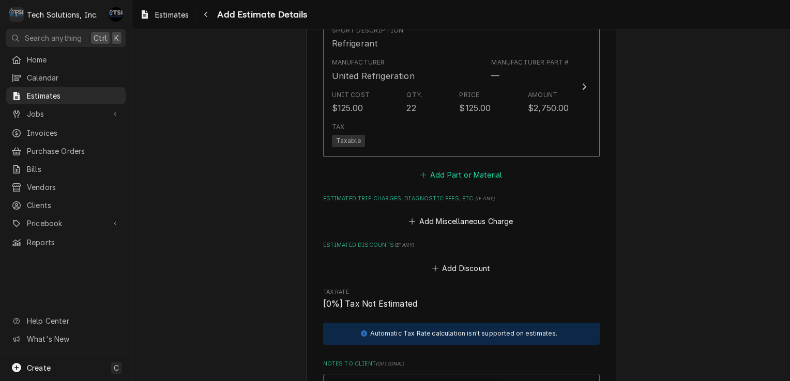
click at [481, 168] on button "Add Part or Material" at bounding box center [460, 175] width 85 height 14
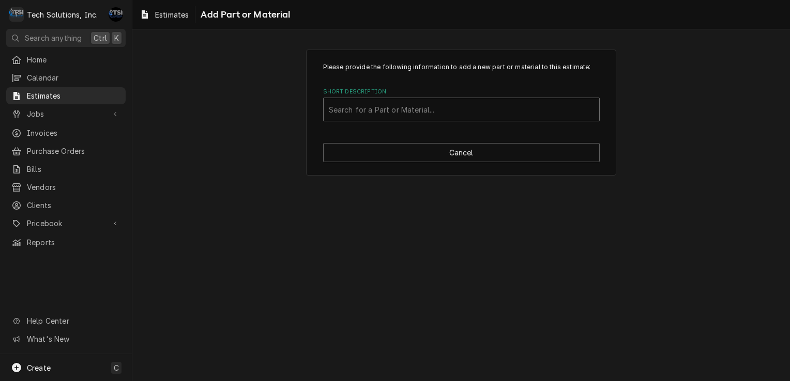
click at [491, 115] on div "Short Description" at bounding box center [461, 109] width 265 height 19
click at [521, 106] on div "Short Description" at bounding box center [461, 109] width 265 height 19
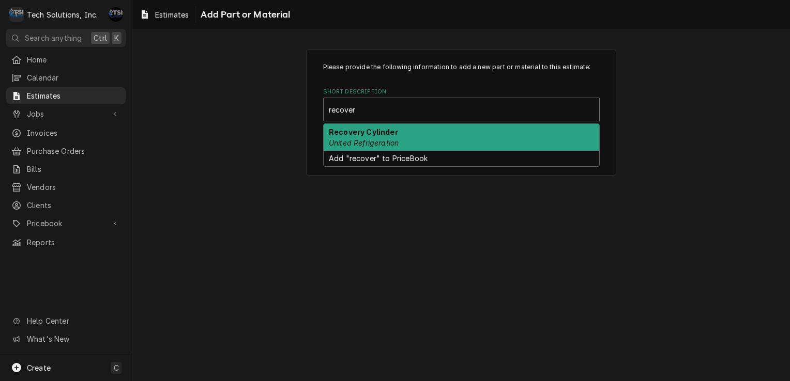
click at [463, 146] on div "Recovery Cylinder United Refrigeration" at bounding box center [461, 137] width 275 height 27
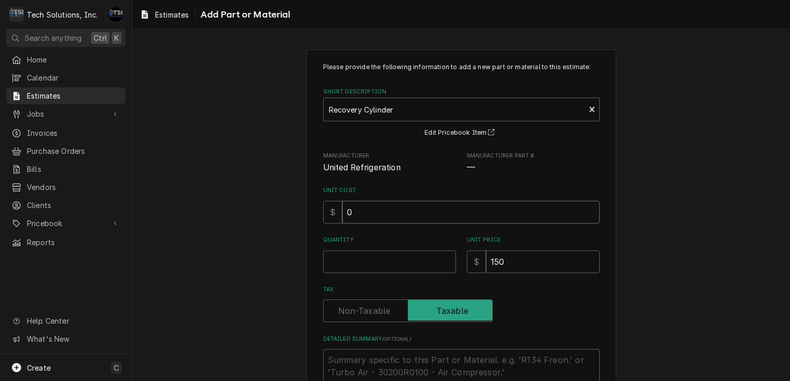
click at [393, 210] on input "0" at bounding box center [470, 212] width 257 height 23
click at [396, 269] on input "Quantity" at bounding box center [389, 262] width 133 height 23
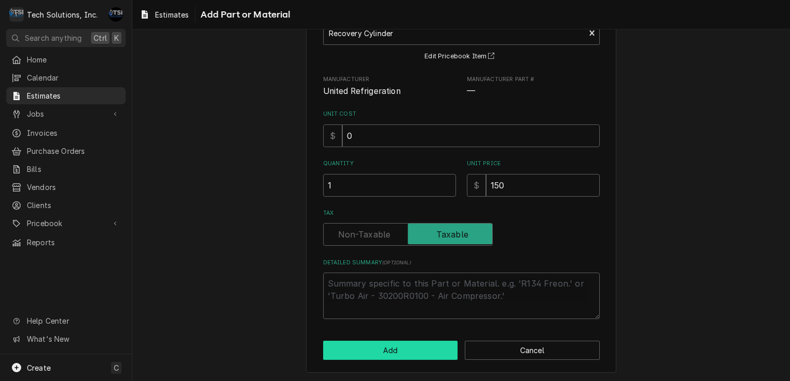
click at [397, 354] on button "Add" at bounding box center [390, 350] width 135 height 19
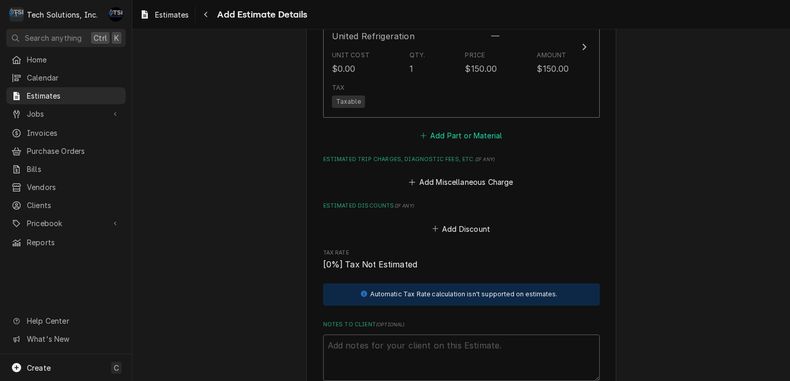
scroll to position [1929, 0]
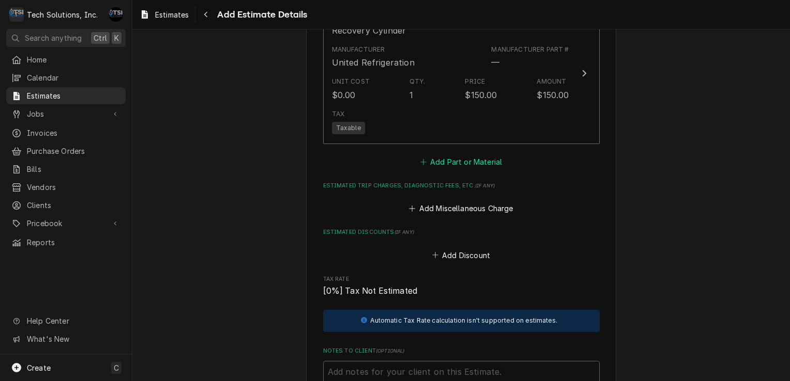
click at [461, 156] on button "Add Part or Material" at bounding box center [460, 162] width 85 height 14
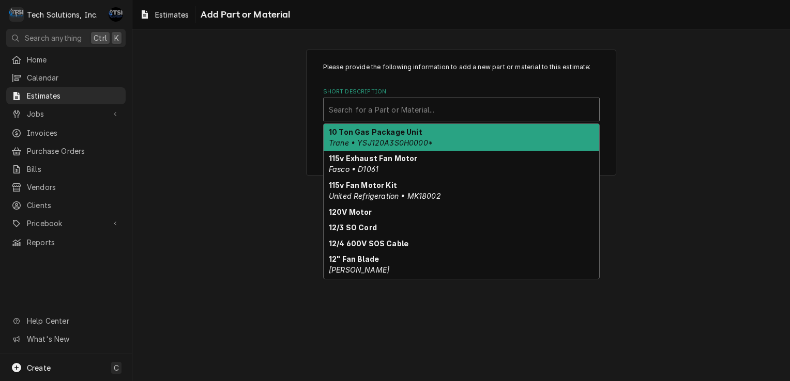
click at [457, 117] on div "Short Description" at bounding box center [461, 109] width 265 height 19
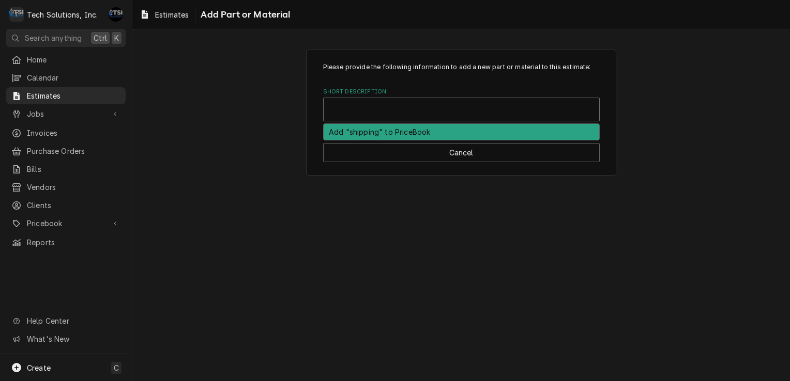
click at [435, 164] on div "Please provide the following information to add a new part or material to this …" at bounding box center [461, 113] width 310 height 126
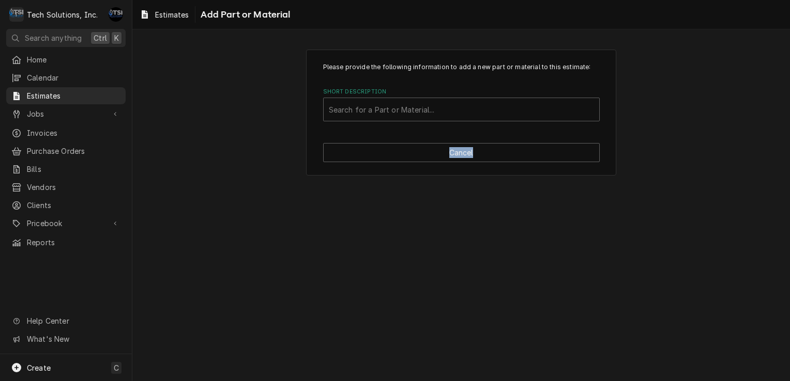
click at [436, 163] on div "Please provide the following information to add a new part or material to this …" at bounding box center [461, 113] width 310 height 126
click at [375, 126] on div "Please provide the following information to add a new part or material to this …" at bounding box center [461, 113] width 310 height 126
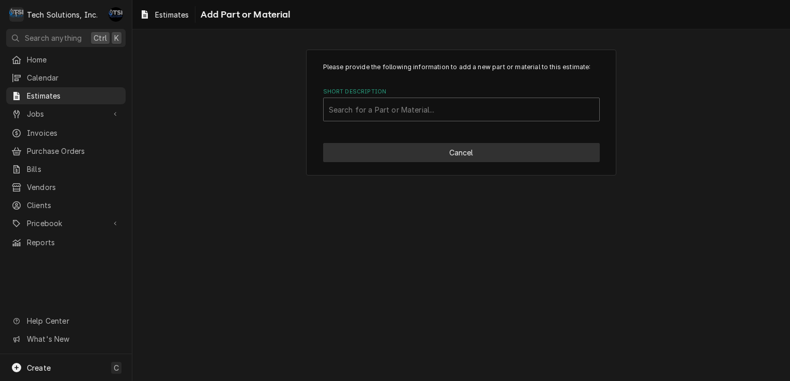
click at [402, 154] on button "Cancel" at bounding box center [461, 152] width 276 height 19
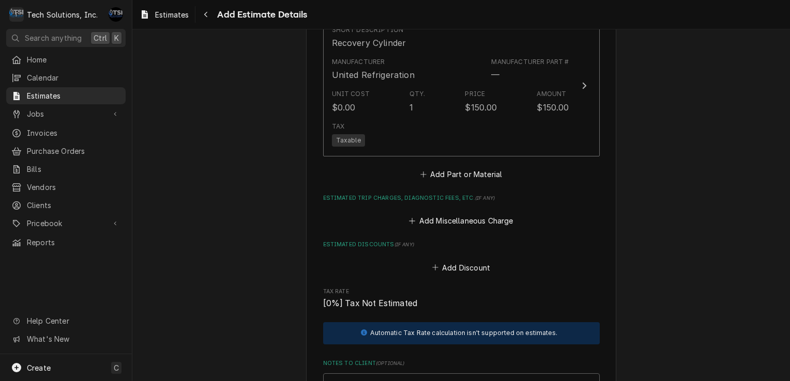
scroll to position [1916, 0]
click at [450, 216] on button "Add Miscellaneous Charge" at bounding box center [460, 221] width 107 height 14
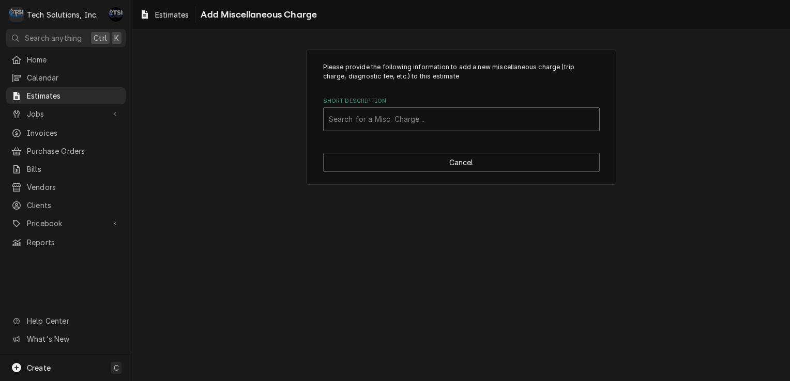
click at [440, 115] on div "Short Description" at bounding box center [461, 119] width 265 height 19
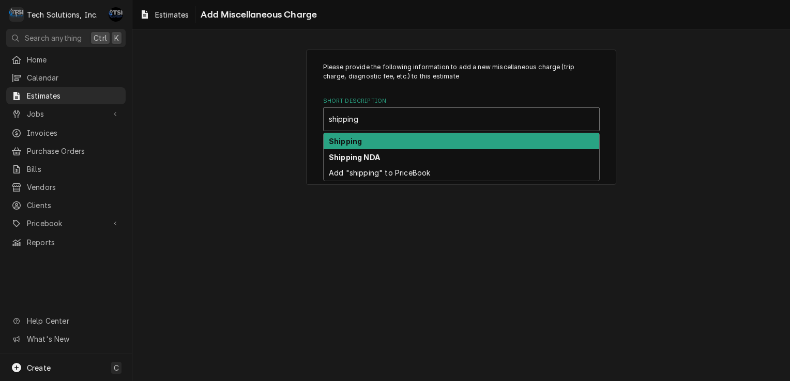
click at [401, 142] on div "Shipping" at bounding box center [461, 141] width 275 height 16
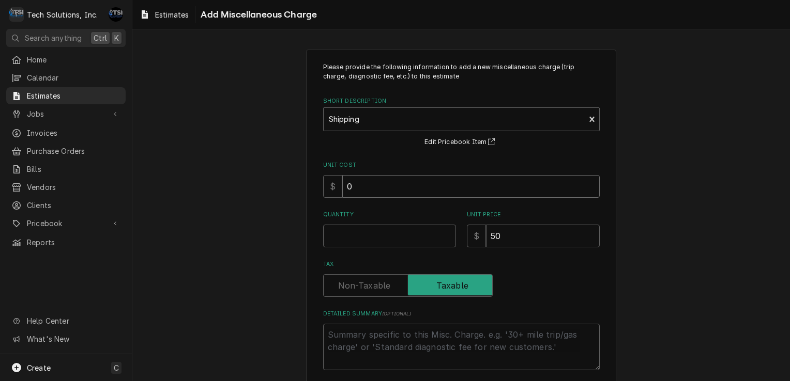
click at [408, 183] on input "0" at bounding box center [470, 186] width 257 height 23
click at [512, 223] on div "Unit Price $ 50" at bounding box center [533, 229] width 133 height 37
click at [512, 229] on input "50" at bounding box center [543, 236] width 114 height 23
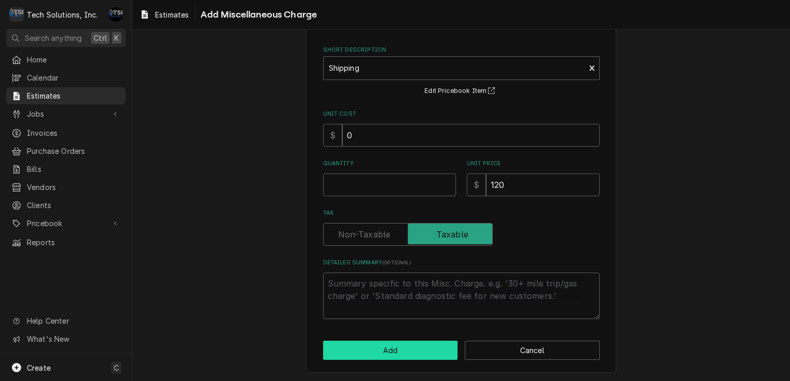
click at [399, 357] on button "Add" at bounding box center [390, 350] width 135 height 19
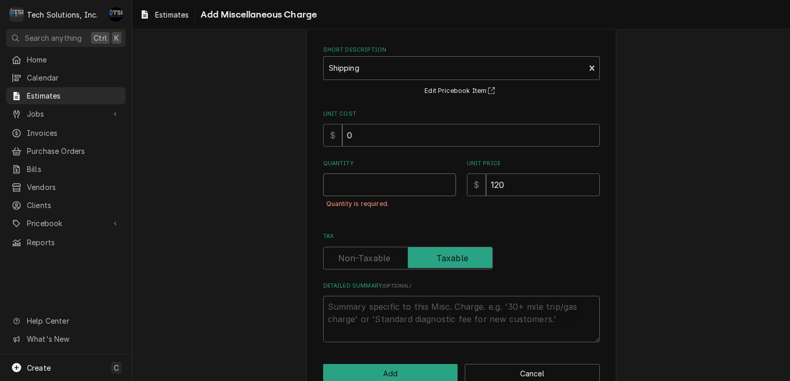
click at [388, 182] on input "Quantity" at bounding box center [389, 185] width 133 height 23
click at [392, 378] on button "Add" at bounding box center [390, 373] width 135 height 19
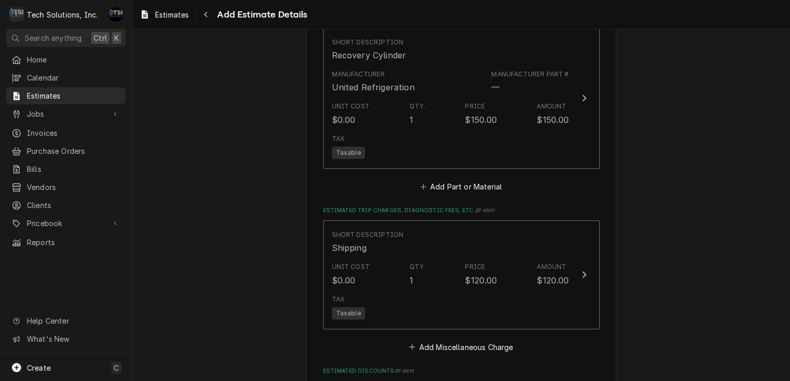
scroll to position [2033, 0]
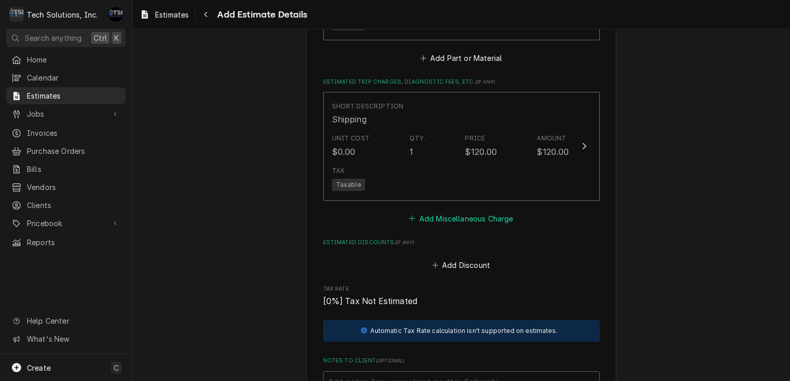
click at [458, 219] on button "Add Miscellaneous Charge" at bounding box center [460, 218] width 107 height 14
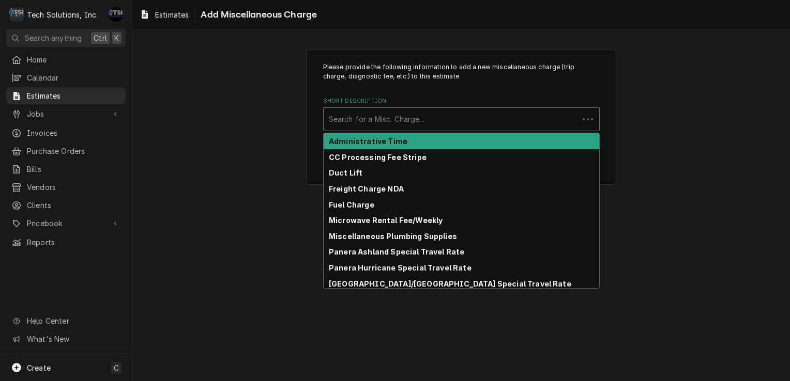
click at [461, 118] on div "Short Description" at bounding box center [451, 119] width 244 height 19
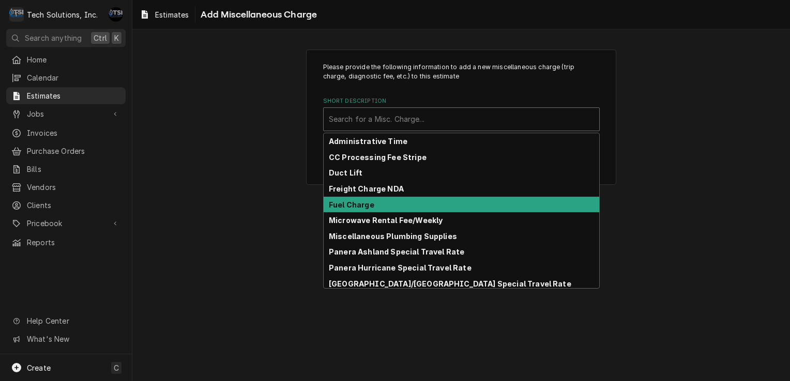
drag, startPoint x: 420, startPoint y: 213, endPoint x: 422, endPoint y: 207, distance: 6.4
click at [422, 207] on div "Administrative Time CC Processing Fee Stripe Duct Lift Freight Charge NDA Fuel …" at bounding box center [461, 210] width 275 height 155
click at [422, 207] on div "Fuel Charge" at bounding box center [461, 205] width 275 height 16
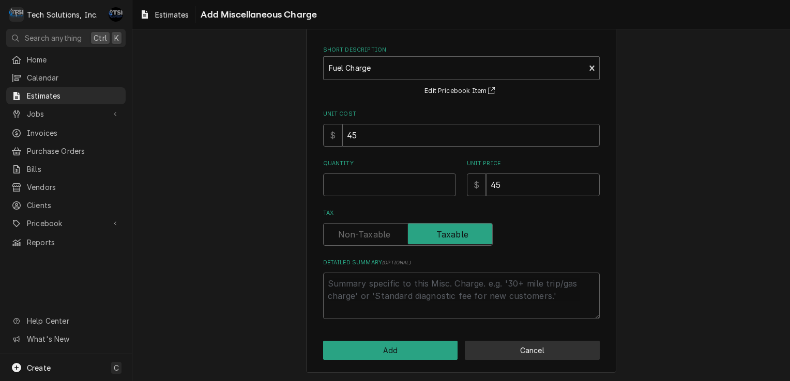
click at [487, 353] on button "Cancel" at bounding box center [532, 350] width 135 height 19
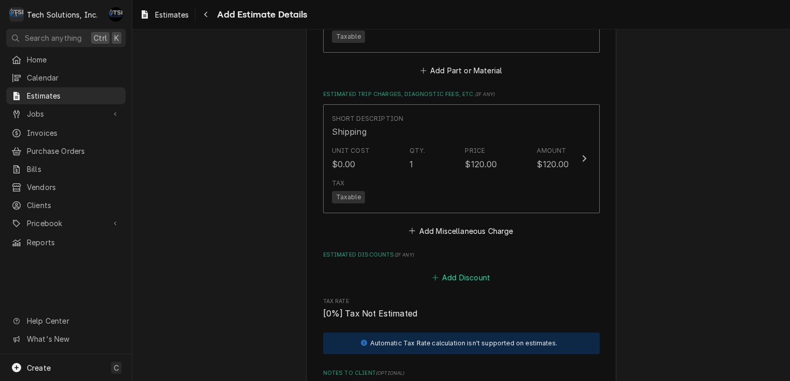
scroll to position [2020, 0]
click at [468, 231] on button "Add Miscellaneous Charge" at bounding box center [460, 231] width 107 height 14
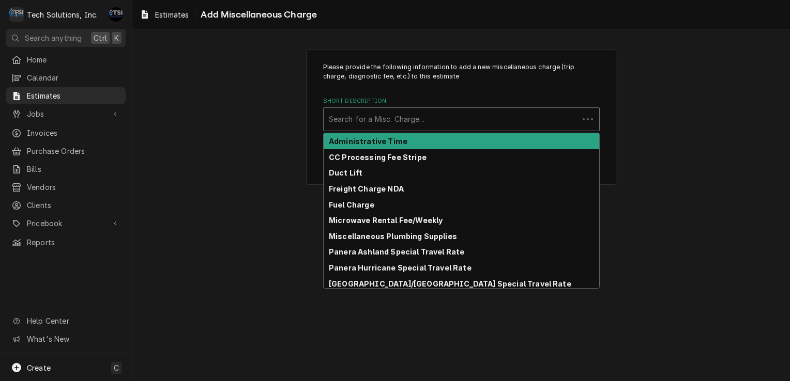
click at [468, 108] on div "Search for a Misc. Charge..." at bounding box center [451, 119] width 255 height 23
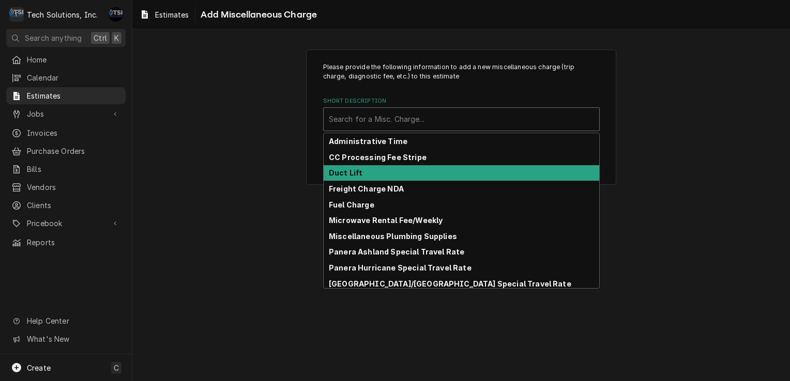
click at [440, 173] on div "Duct Lift" at bounding box center [461, 173] width 275 height 16
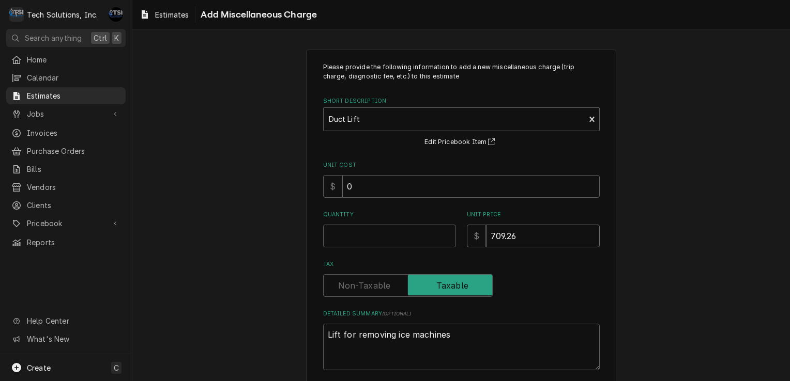
click at [521, 242] on input "709.26" at bounding box center [543, 236] width 114 height 23
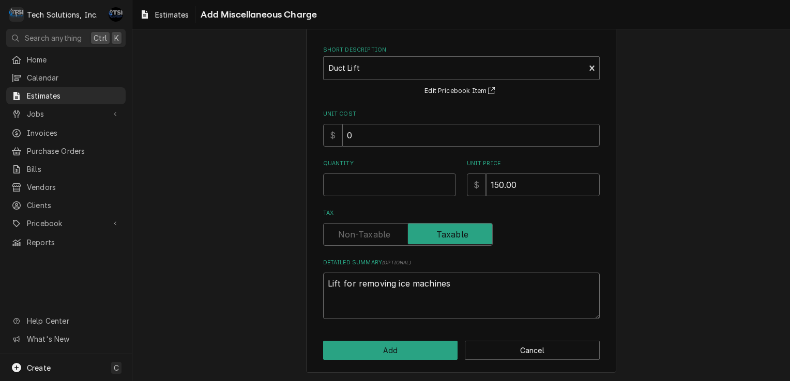
drag, startPoint x: 475, startPoint y: 283, endPoint x: 290, endPoint y: 280, distance: 185.0
click at [290, 280] on div "Please provide the following information to add a new miscellaneous charge (tri…" at bounding box center [460, 185] width 657 height 393
click at [369, 180] on input "Quantity" at bounding box center [389, 185] width 133 height 23
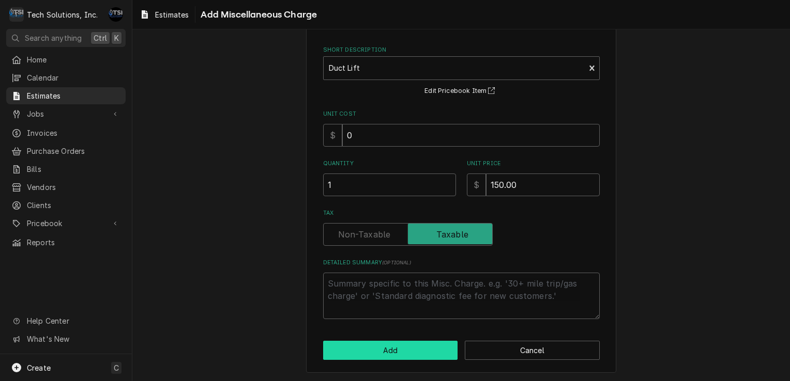
click at [380, 346] on button "Add" at bounding box center [390, 350] width 135 height 19
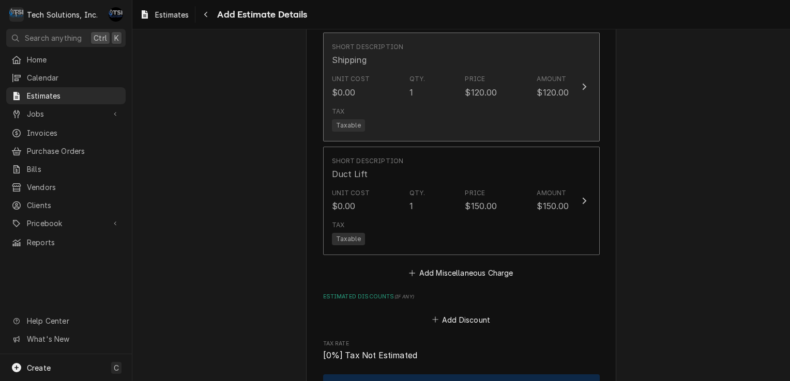
scroll to position [2092, 0]
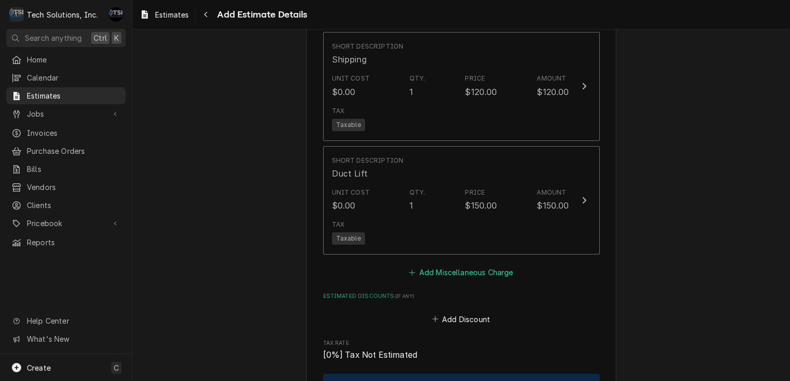
click at [466, 274] on button "Add Miscellaneous Charge" at bounding box center [460, 273] width 107 height 14
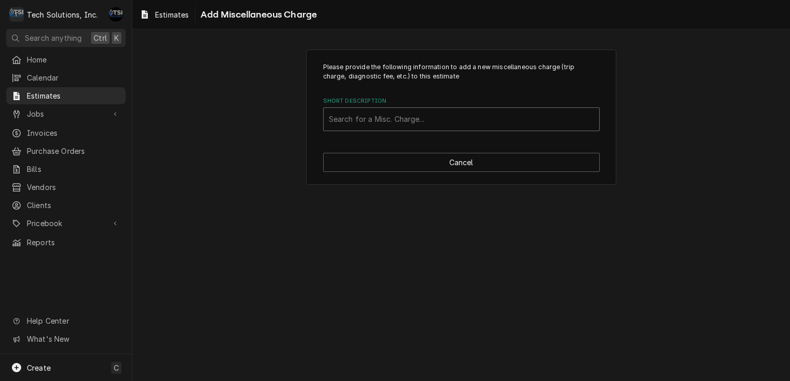
click at [426, 126] on div "Short Description" at bounding box center [461, 119] width 265 height 19
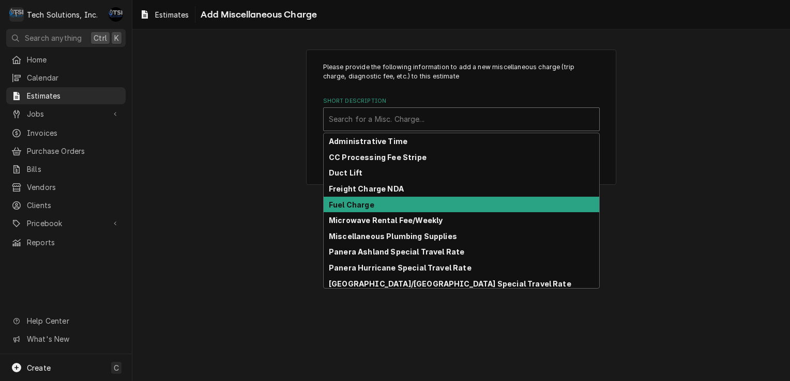
click at [406, 199] on div "Fuel Charge" at bounding box center [461, 205] width 275 height 16
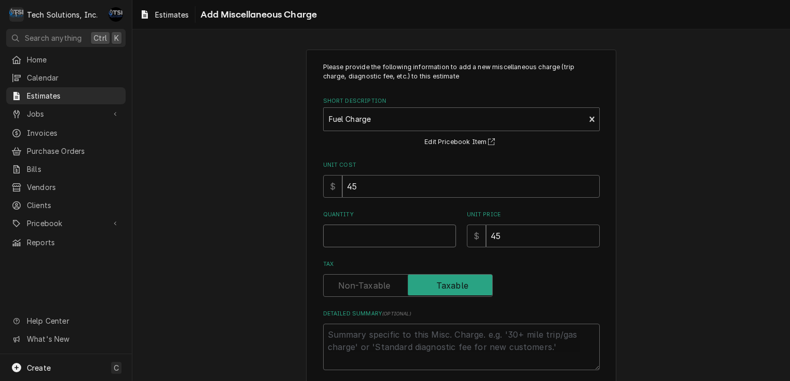
click at [397, 229] on input "Quantity" at bounding box center [389, 236] width 133 height 23
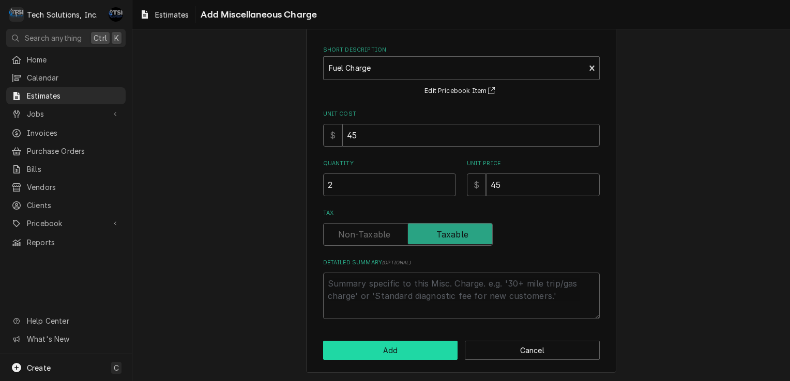
click at [408, 356] on button "Add" at bounding box center [390, 350] width 135 height 19
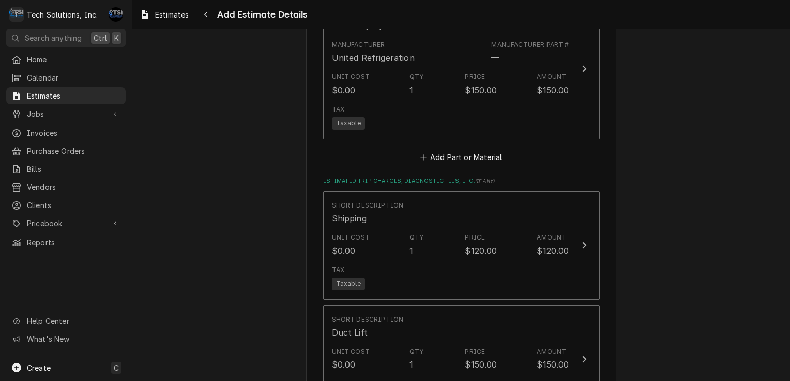
scroll to position [1933, 0]
click at [460, 150] on button "Add Part or Material" at bounding box center [460, 157] width 85 height 14
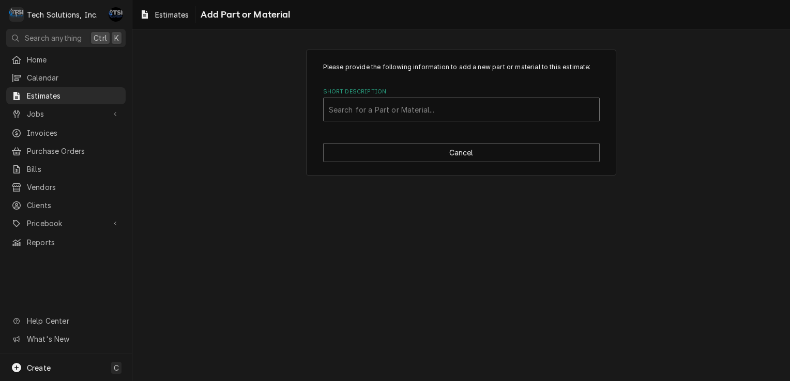
click at [450, 110] on div "Short Description" at bounding box center [461, 109] width 265 height 19
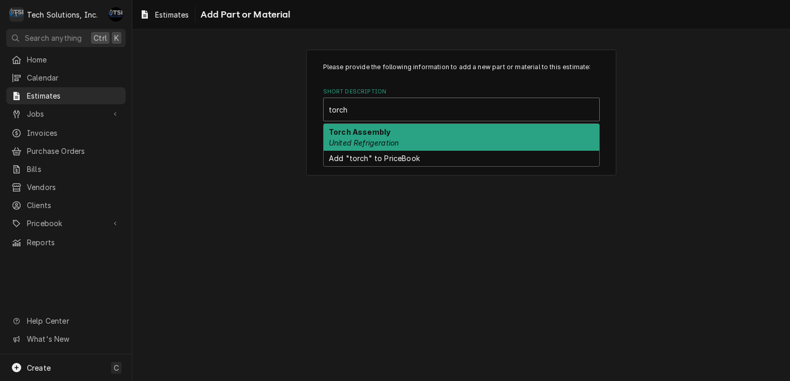
click at [406, 133] on div "Torch Assembly United Refrigeration" at bounding box center [461, 137] width 275 height 27
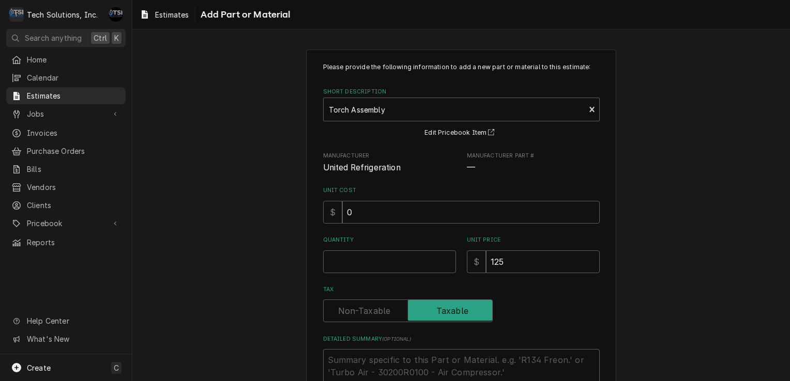
scroll to position [76, 0]
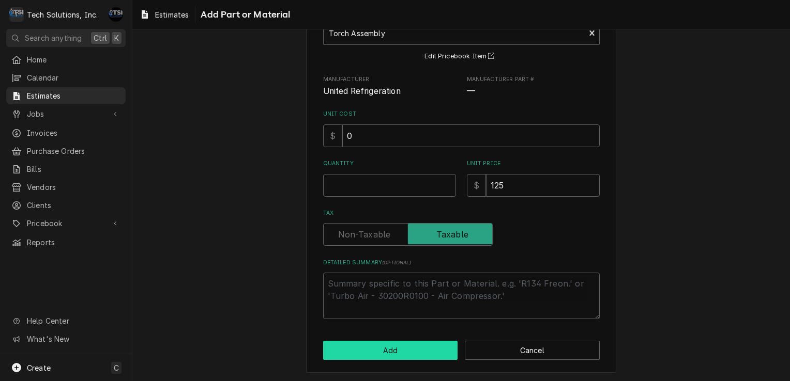
drag, startPoint x: 379, startPoint y: 344, endPoint x: 415, endPoint y: 188, distance: 159.6
click at [415, 188] on div "Please provide the following information to add a new part or material to this …" at bounding box center [461, 173] width 310 height 401
click at [415, 188] on input "Quantity" at bounding box center [389, 185] width 133 height 23
click at [348, 345] on button "Add" at bounding box center [390, 350] width 135 height 19
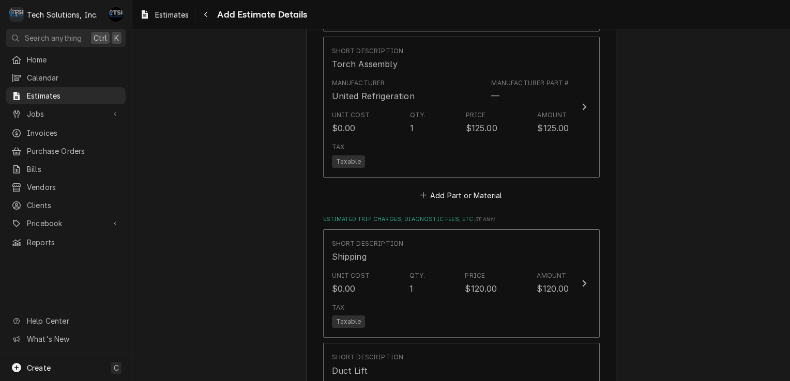
scroll to position [2042, 0]
click at [466, 188] on button "Add Part or Material" at bounding box center [460, 194] width 85 height 14
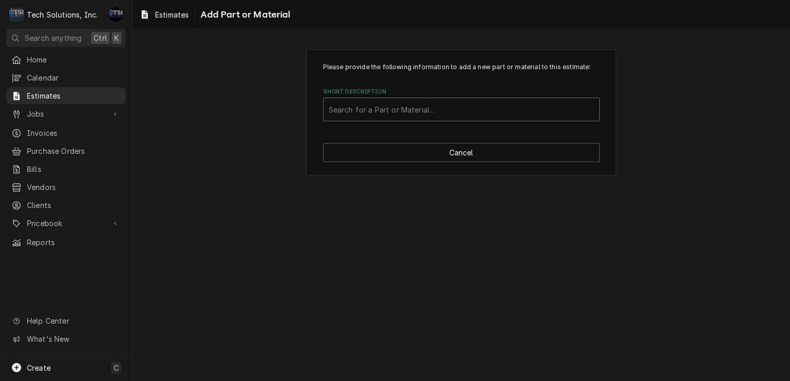
click at [444, 116] on div "Short Description" at bounding box center [461, 109] width 265 height 19
click at [250, 141] on div "Please provide the following information to add a new part or material to this …" at bounding box center [460, 112] width 657 height 144
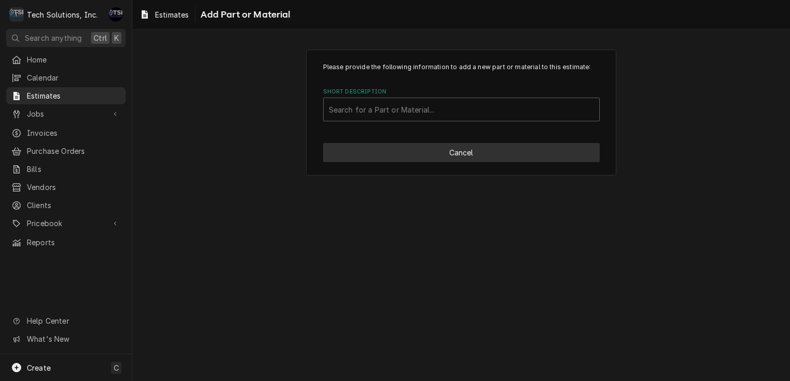
click at [418, 146] on button "Cancel" at bounding box center [461, 152] width 276 height 19
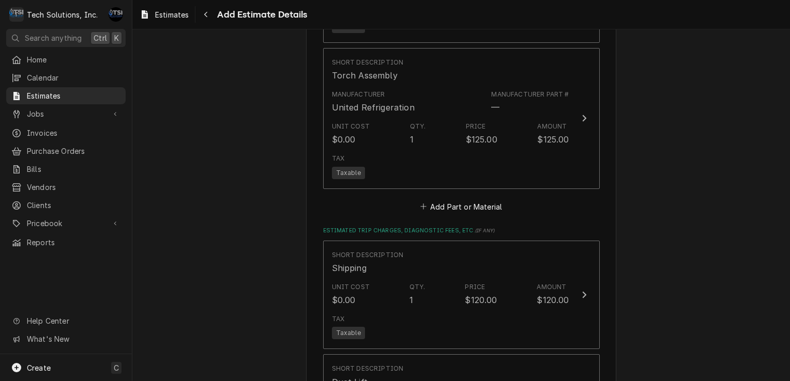
scroll to position [2029, 0]
click at [443, 200] on button "Add Part or Material" at bounding box center [460, 207] width 85 height 14
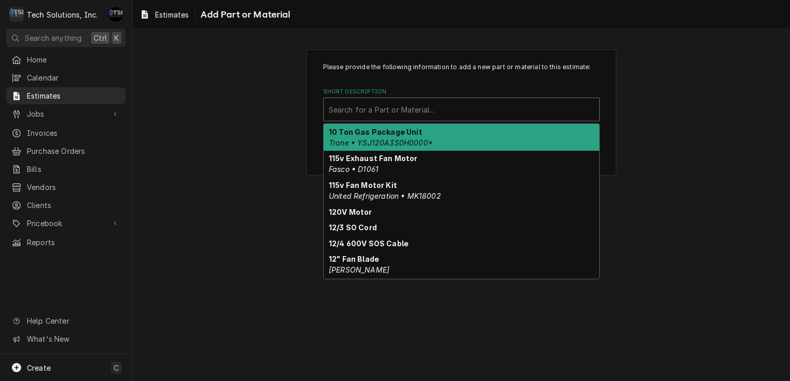
click at [428, 103] on div "Short Description" at bounding box center [461, 109] width 265 height 19
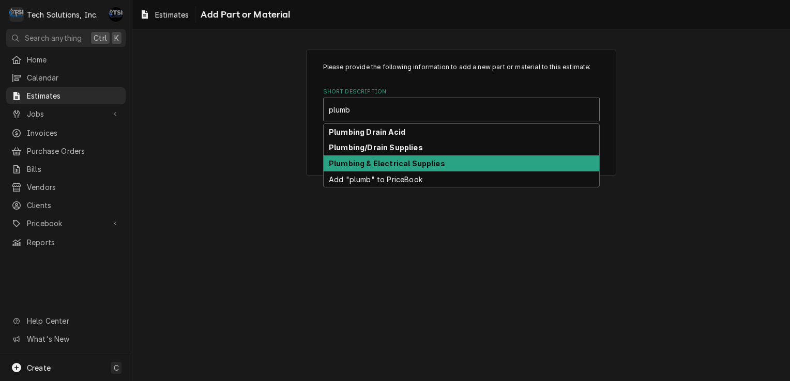
click at [390, 164] on strong "Plumbing & Electrical Supplies" at bounding box center [387, 163] width 116 height 9
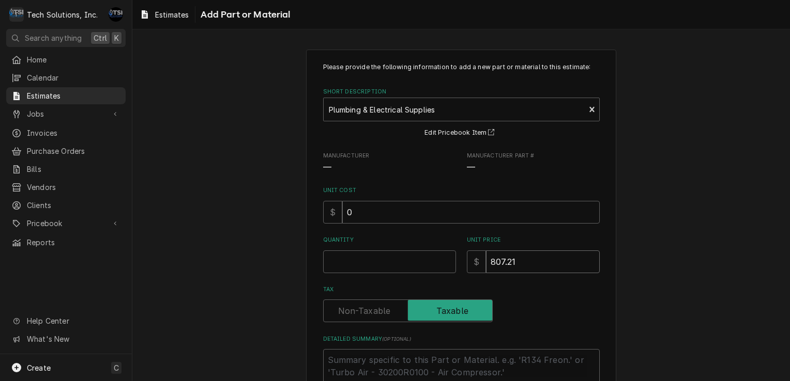
click at [521, 260] on input "807.21" at bounding box center [543, 262] width 114 height 23
click at [426, 264] on input "Quantity" at bounding box center [389, 262] width 133 height 23
click at [512, 259] on input "807.21" at bounding box center [543, 262] width 114 height 23
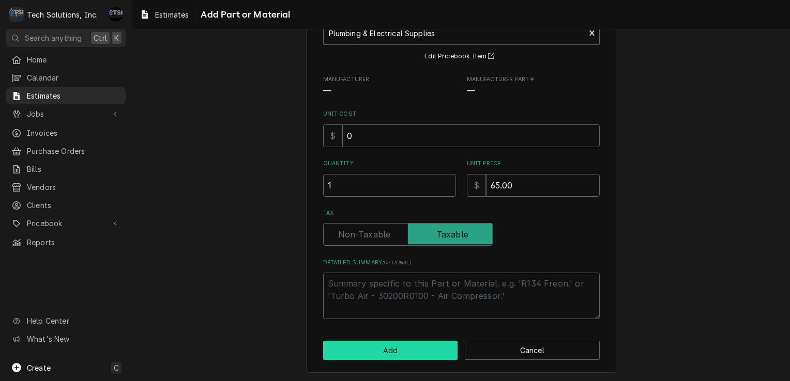
click at [421, 351] on button "Add" at bounding box center [390, 350] width 135 height 19
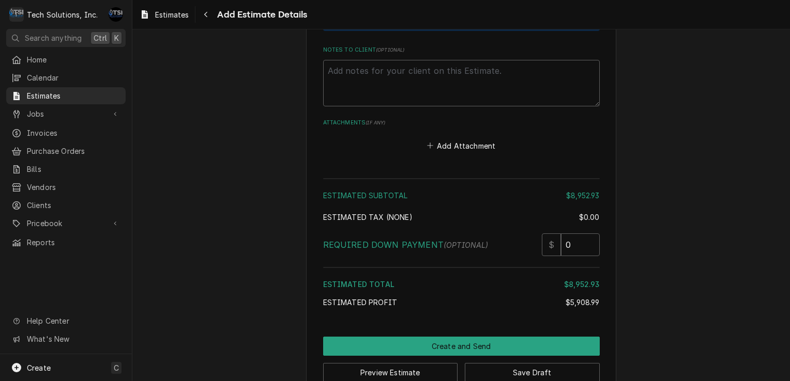
scroll to position [2881, 0]
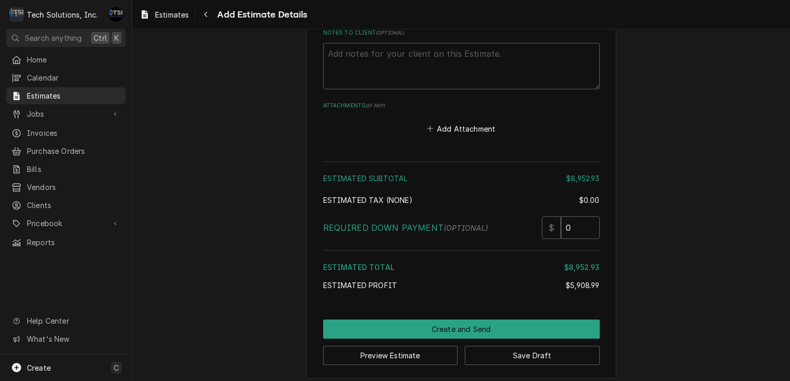
click at [582, 208] on div "Estimated Subtotal $8,952.93 Estimated Tax ( none ) $0.00 Required Down Payment…" at bounding box center [461, 228] width 276 height 141
click at [577, 217] on input "0" at bounding box center [580, 228] width 39 height 23
click at [546, 244] on div "Estimated Subtotal $8,952.93 Estimated Tax ( none ) $0.00 Required Down Payment…" at bounding box center [461, 228] width 276 height 141
click at [401, 353] on button "Preview Estimate" at bounding box center [390, 355] width 135 height 19
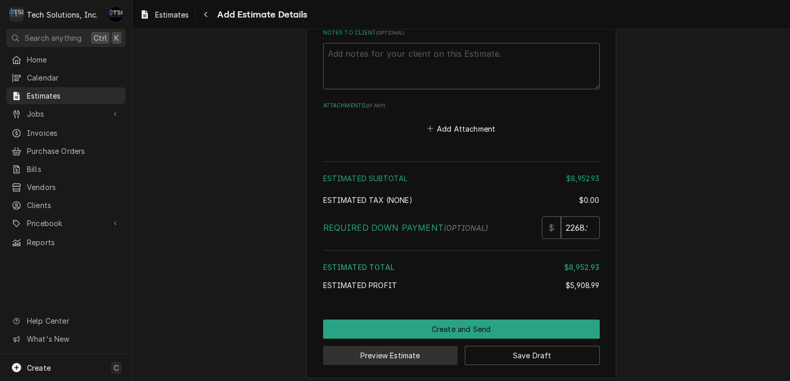
scroll to position [2875, 0]
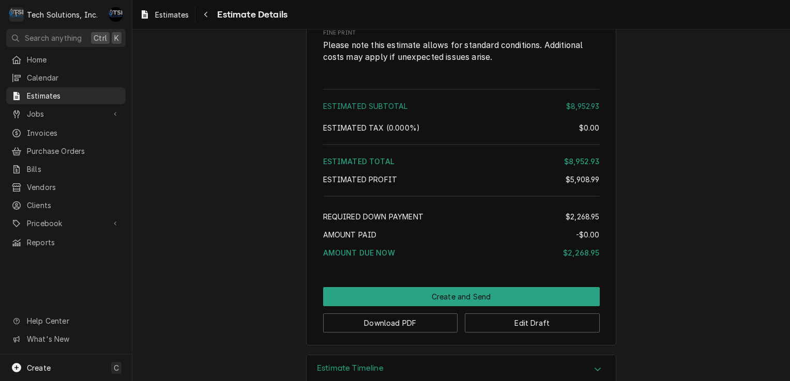
scroll to position [2266, 0]
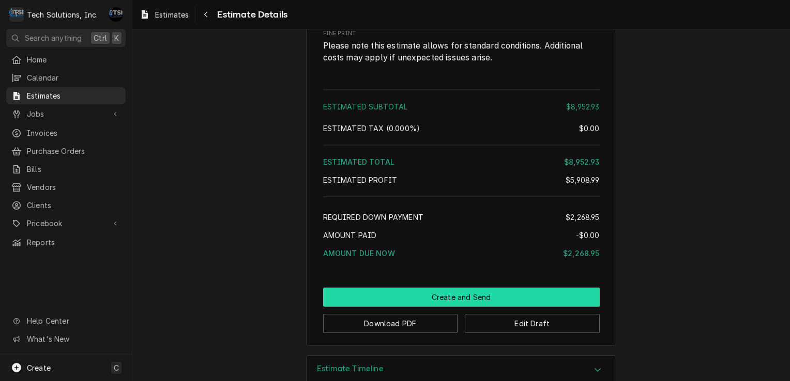
click at [452, 307] on button "Create and Send" at bounding box center [461, 297] width 276 height 19
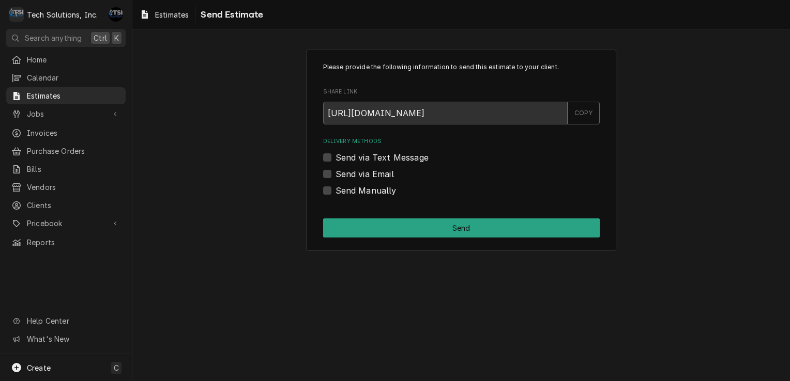
click at [332, 176] on div "Send via Email" at bounding box center [461, 174] width 276 height 12
click at [335, 176] on label "Send via Email" at bounding box center [364, 174] width 58 height 12
click at [335, 176] on input "Send via Email" at bounding box center [473, 179] width 276 height 23
checkbox input "true"
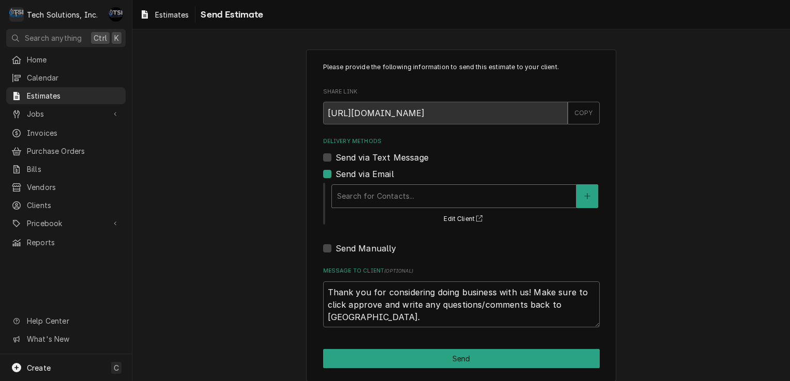
click at [356, 195] on div "Delivery Methods" at bounding box center [454, 196] width 234 height 19
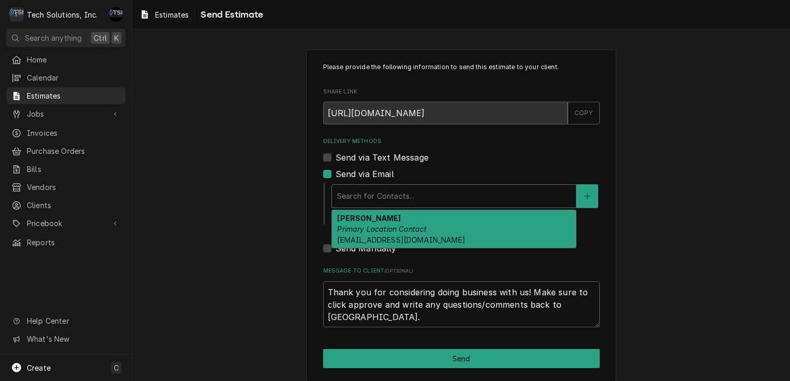
click at [359, 225] on em "Primary Location Contact" at bounding box center [381, 229] width 89 height 9
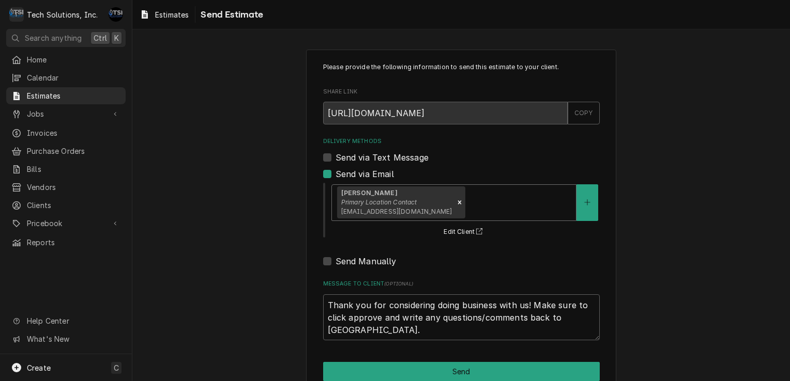
scroll to position [21, 0]
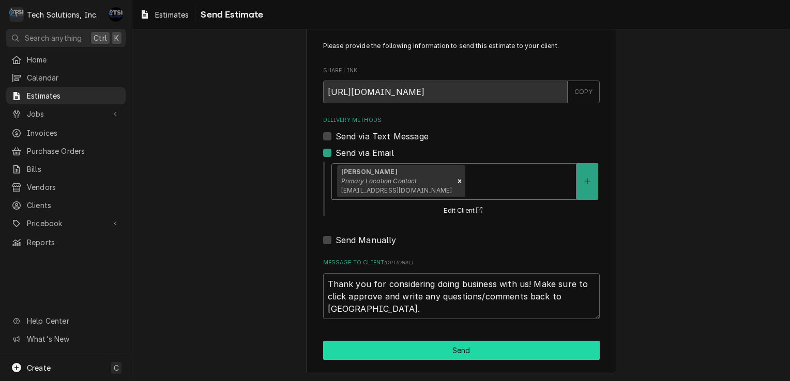
click at [429, 352] on button "Send" at bounding box center [461, 350] width 276 height 19
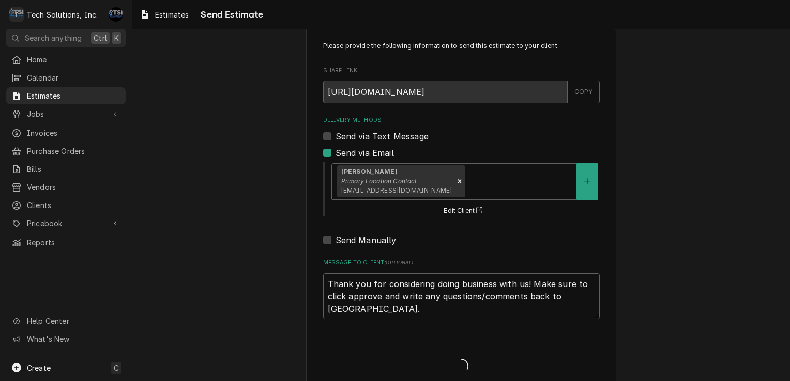
type textarea "x"
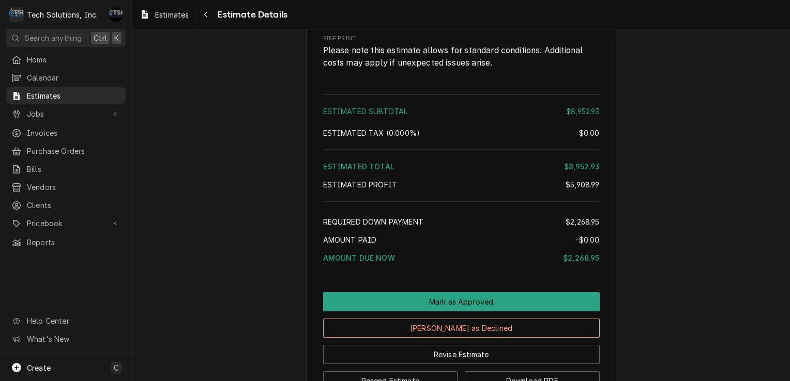
scroll to position [2296, 0]
